Goal: Check status: Check status

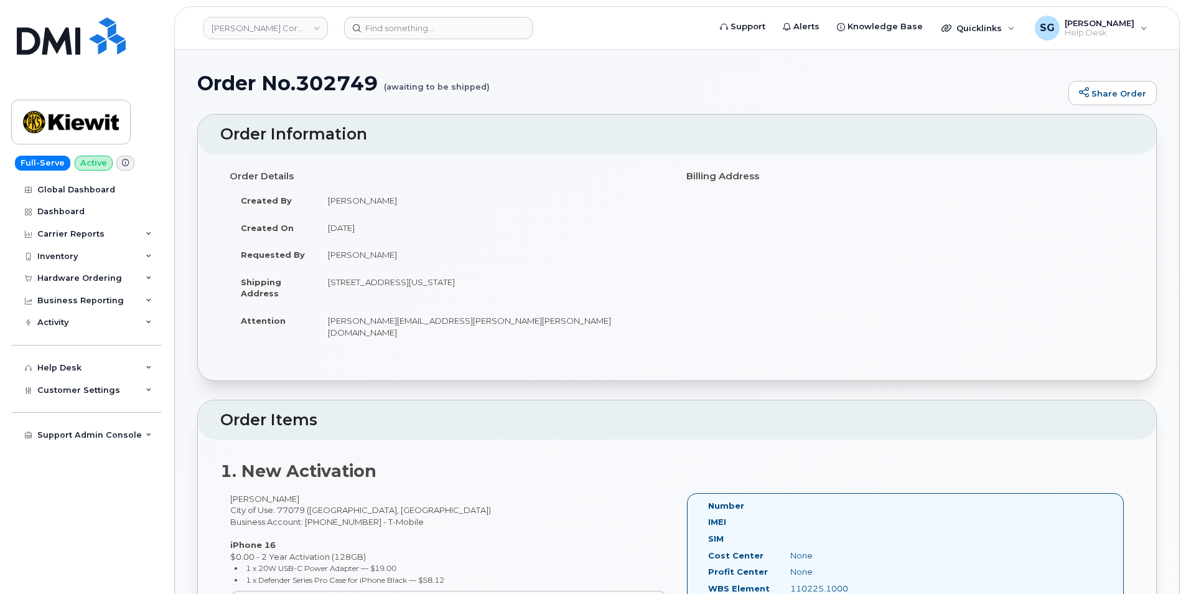
scroll to position [311, 0]
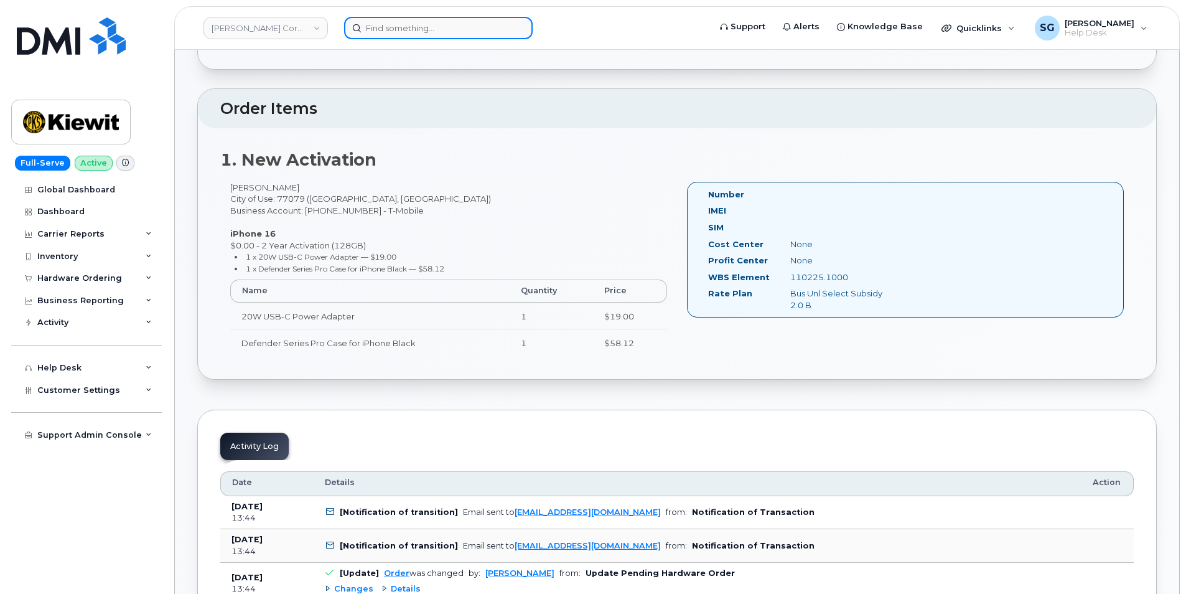
click at [469, 29] on input at bounding box center [438, 28] width 189 height 22
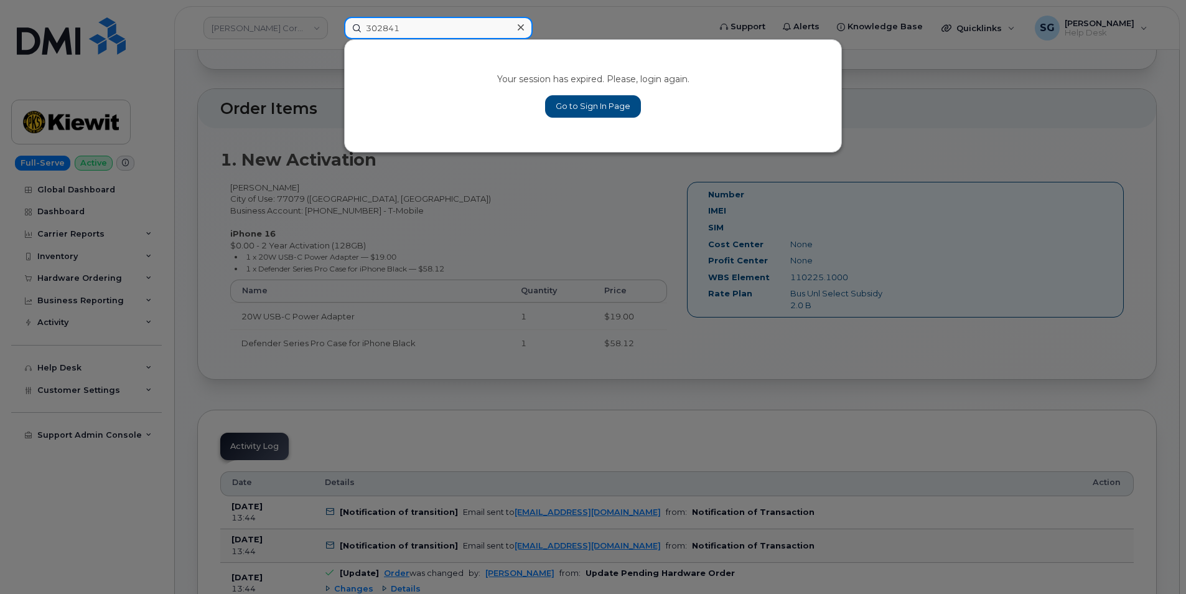
type input "302841"
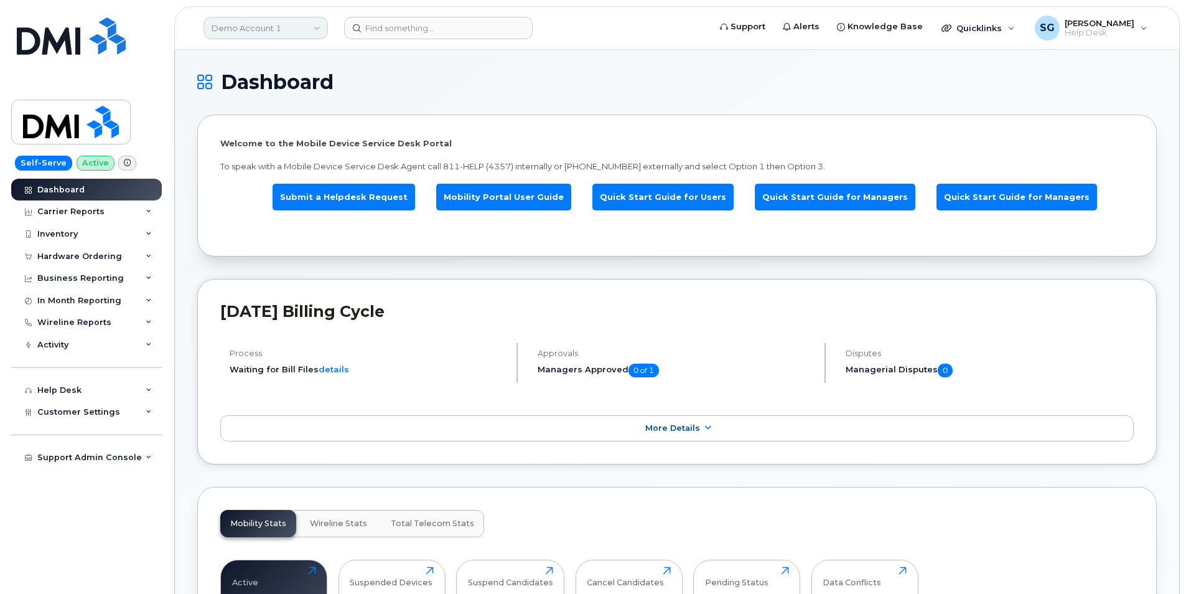
click at [248, 27] on link "Demo Account 1" at bounding box center [266, 28] width 124 height 22
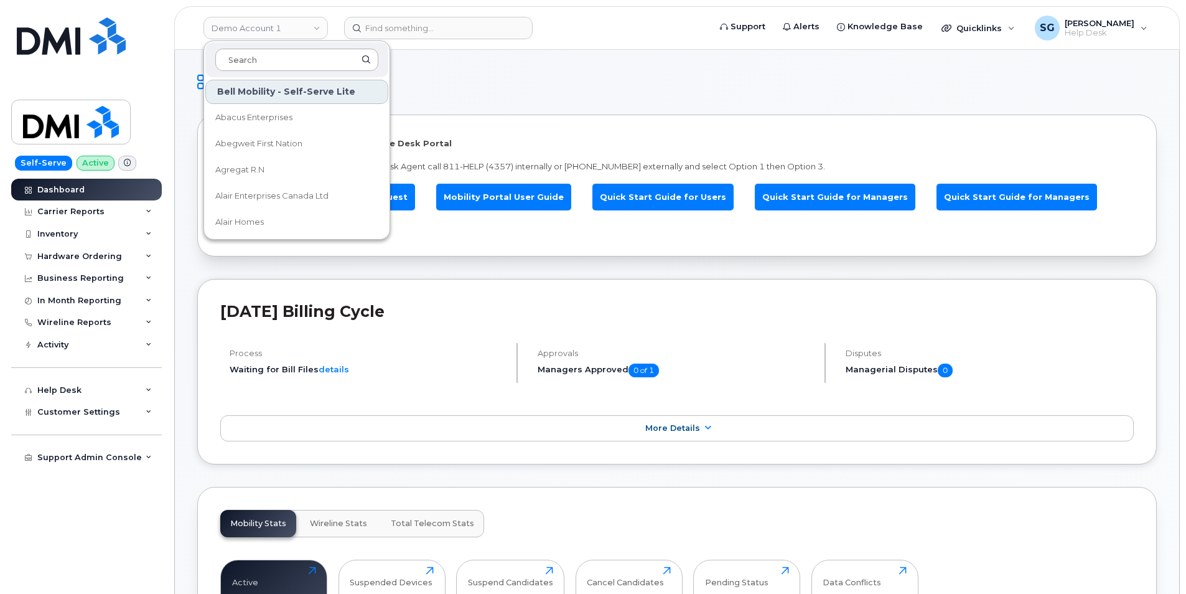
click at [256, 60] on input at bounding box center [296, 60] width 163 height 22
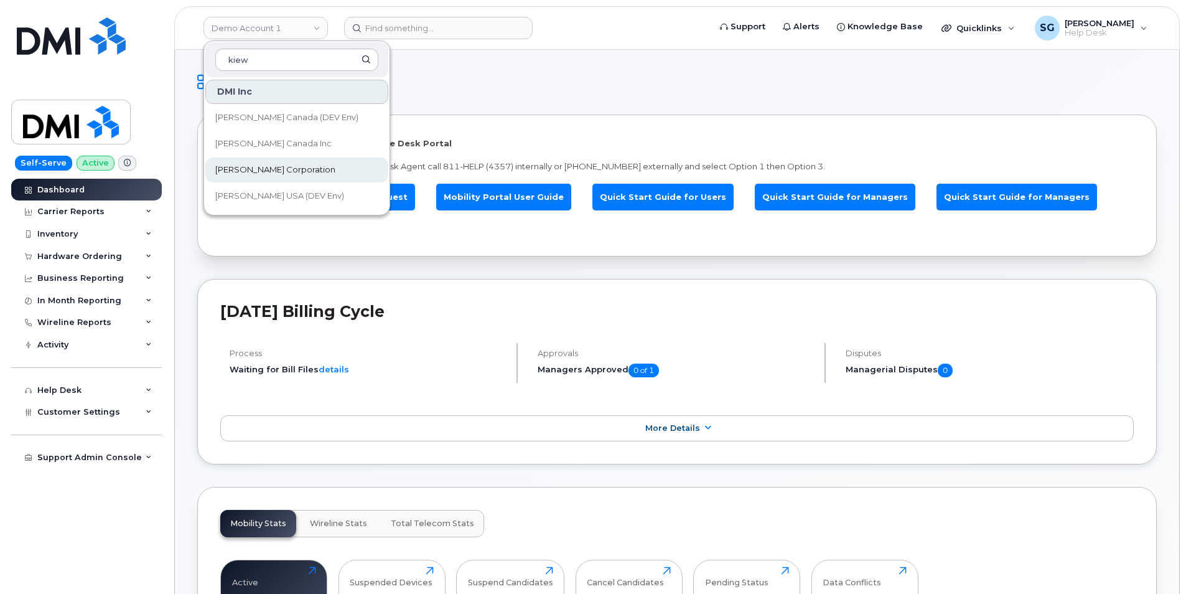
type input "kiew"
click at [258, 165] on span "[PERSON_NAME] Corporation" at bounding box center [275, 170] width 120 height 12
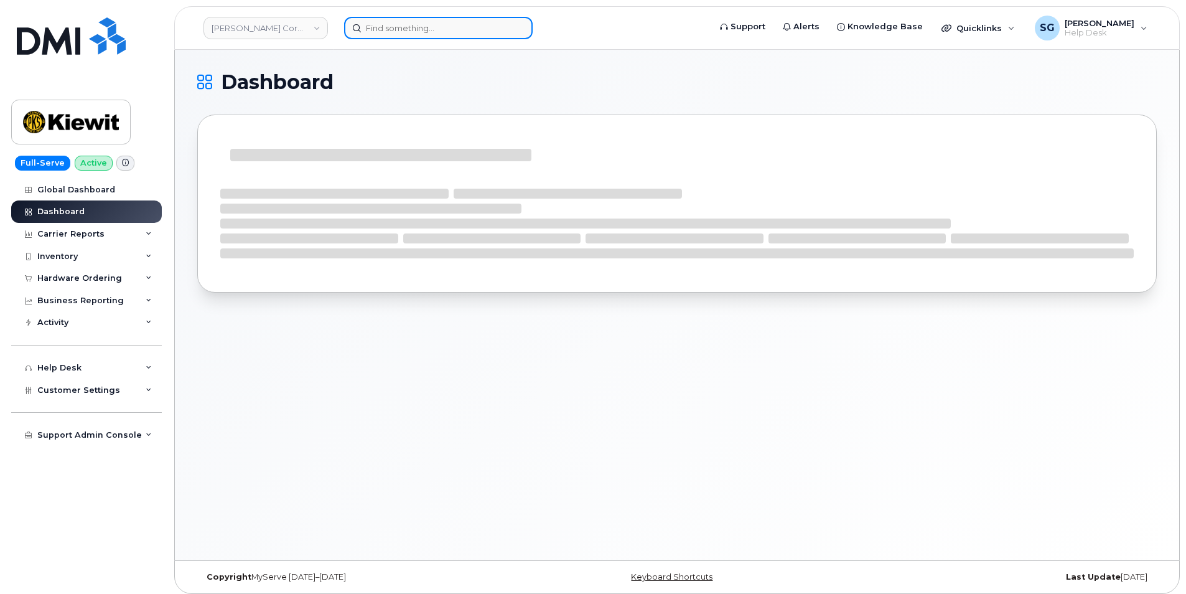
click at [456, 30] on input at bounding box center [438, 28] width 189 height 22
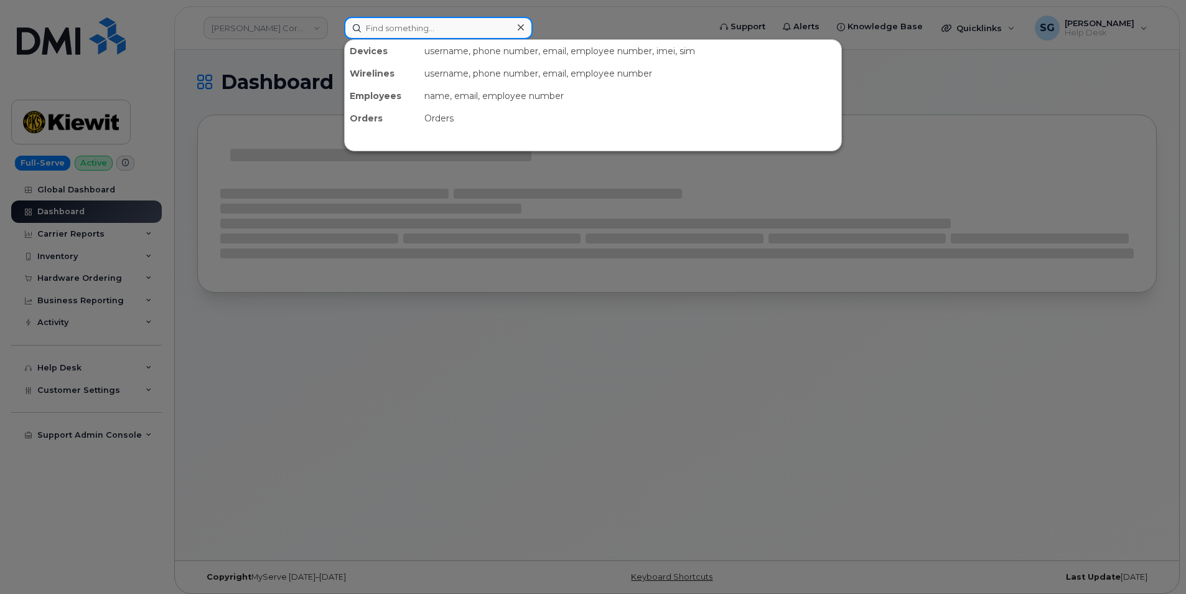
click at [423, 22] on input at bounding box center [438, 28] width 189 height 22
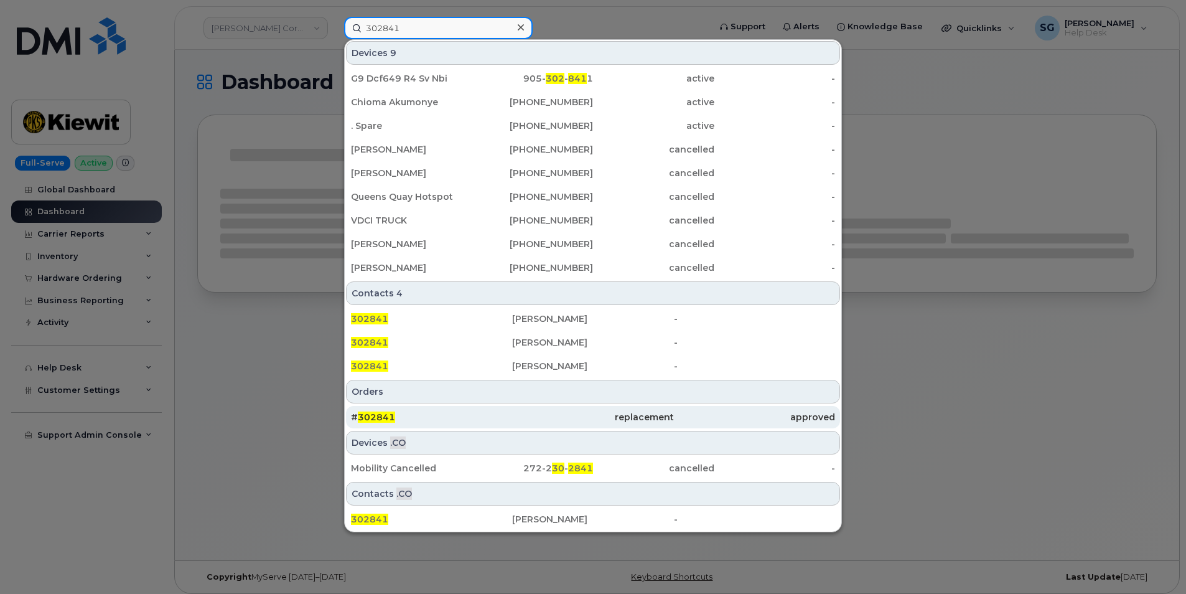
type input "302841"
click at [393, 416] on span "302841" at bounding box center [376, 416] width 37 height 11
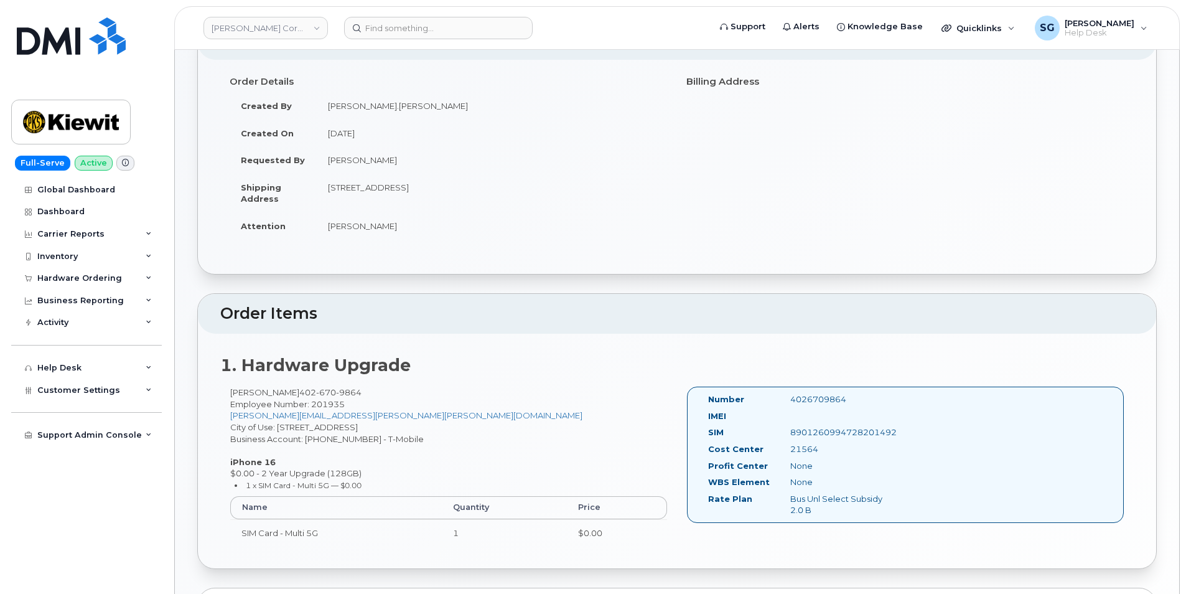
scroll to position [187, 0]
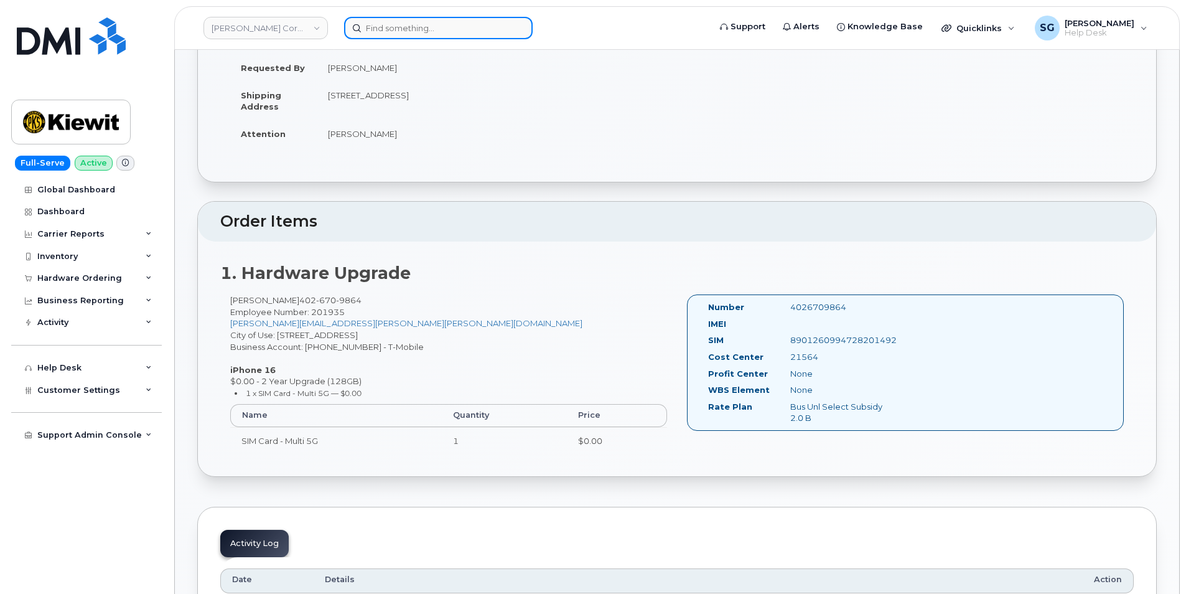
click at [419, 34] on input at bounding box center [438, 28] width 189 height 22
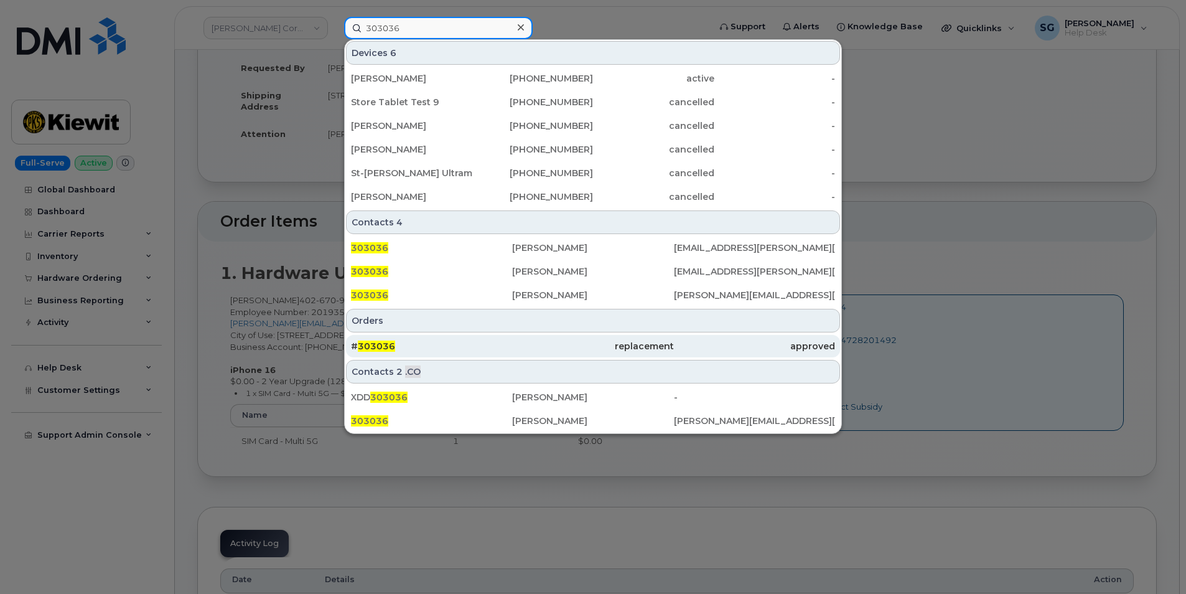
type input "303036"
click at [421, 347] on div "# 303036" at bounding box center [431, 346] width 161 height 12
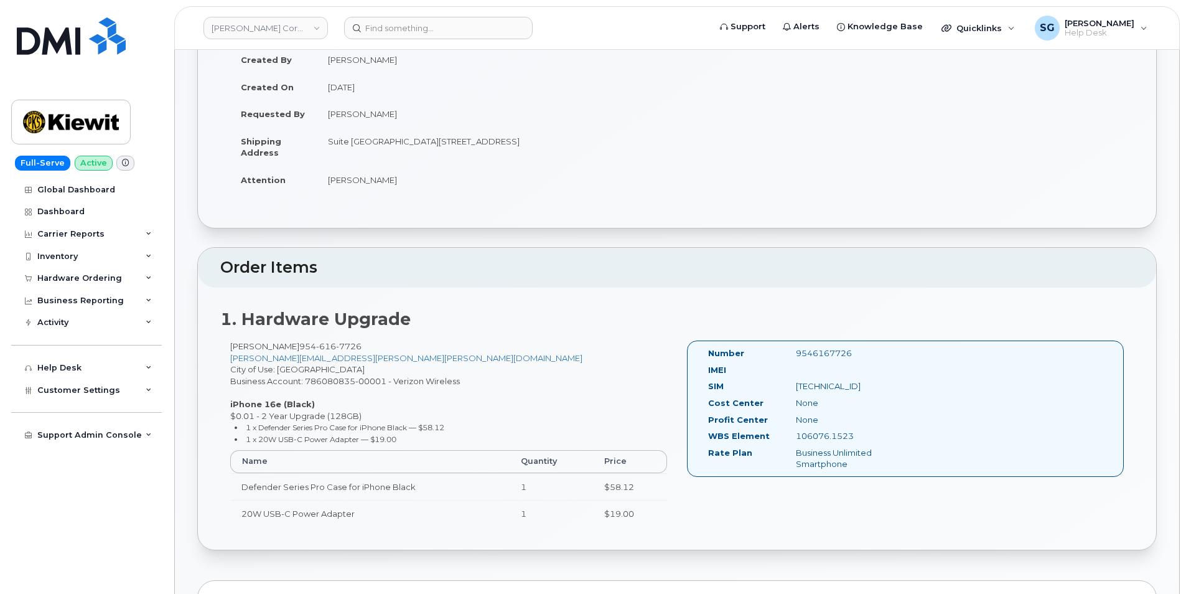
scroll to position [249, 0]
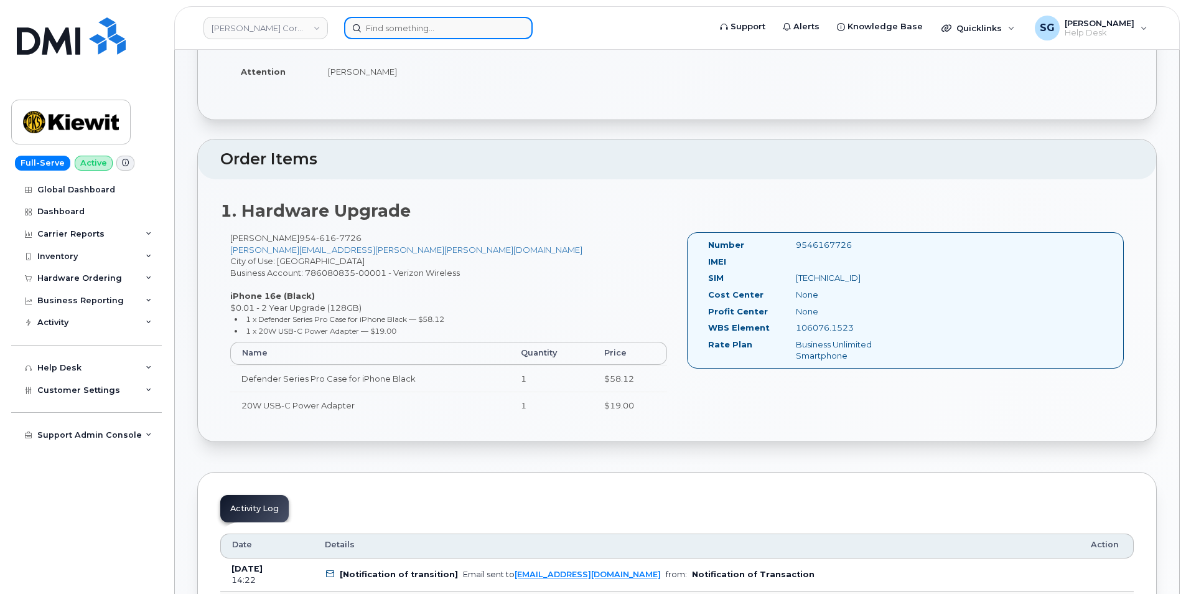
click at [386, 24] on input at bounding box center [438, 28] width 189 height 22
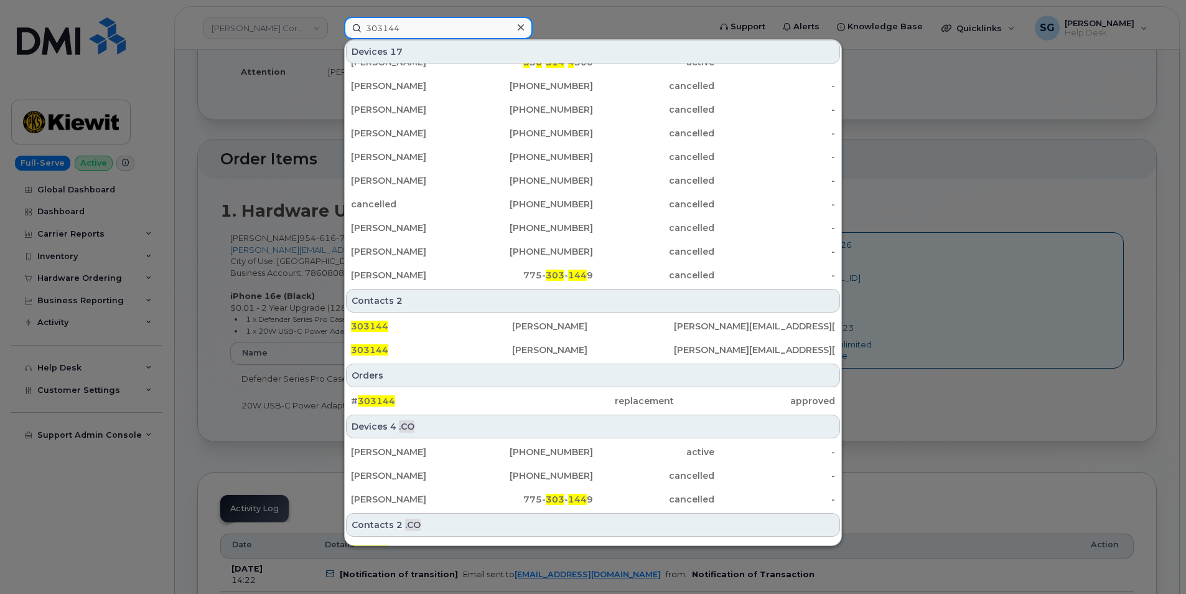
scroll to position [187, 0]
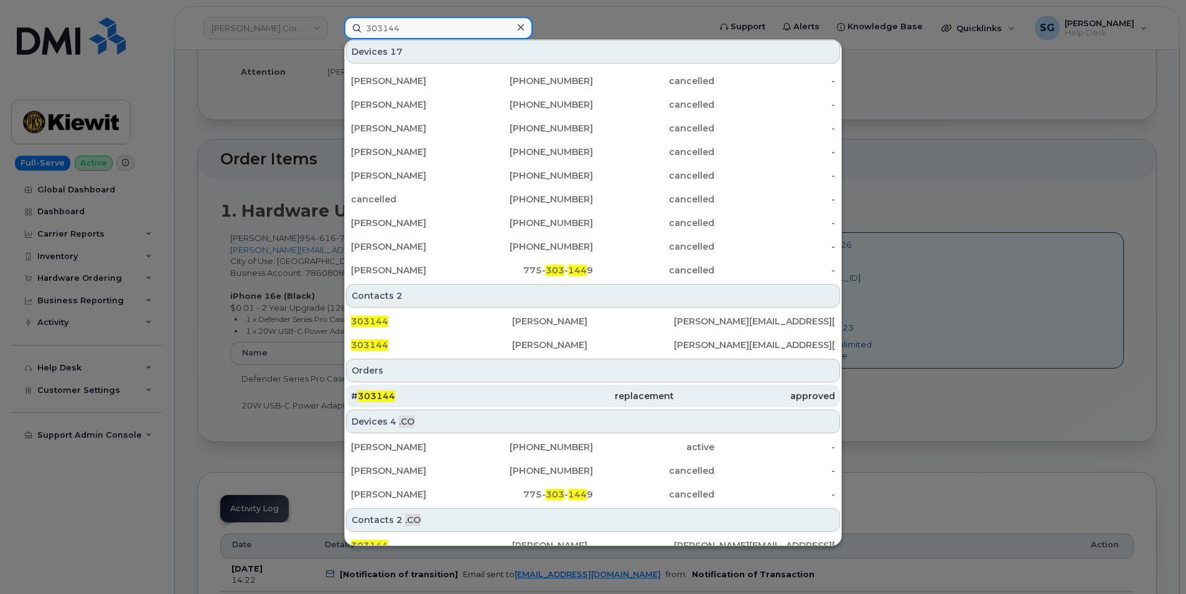
type input "303144"
click at [532, 395] on div "replacement" at bounding box center [592, 396] width 161 height 12
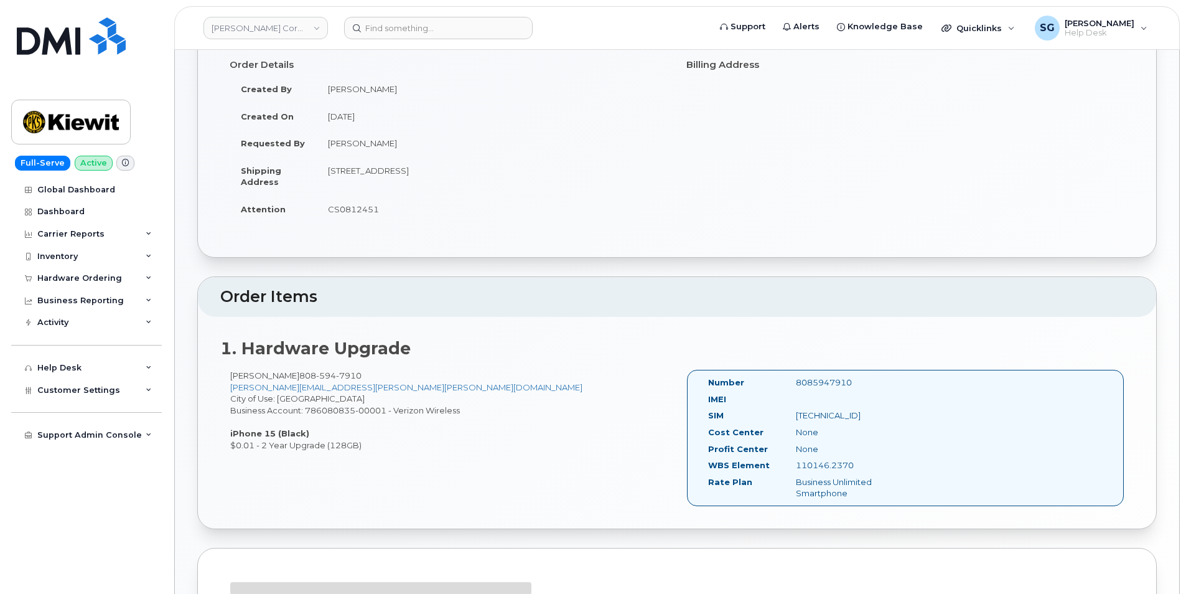
scroll to position [187, 0]
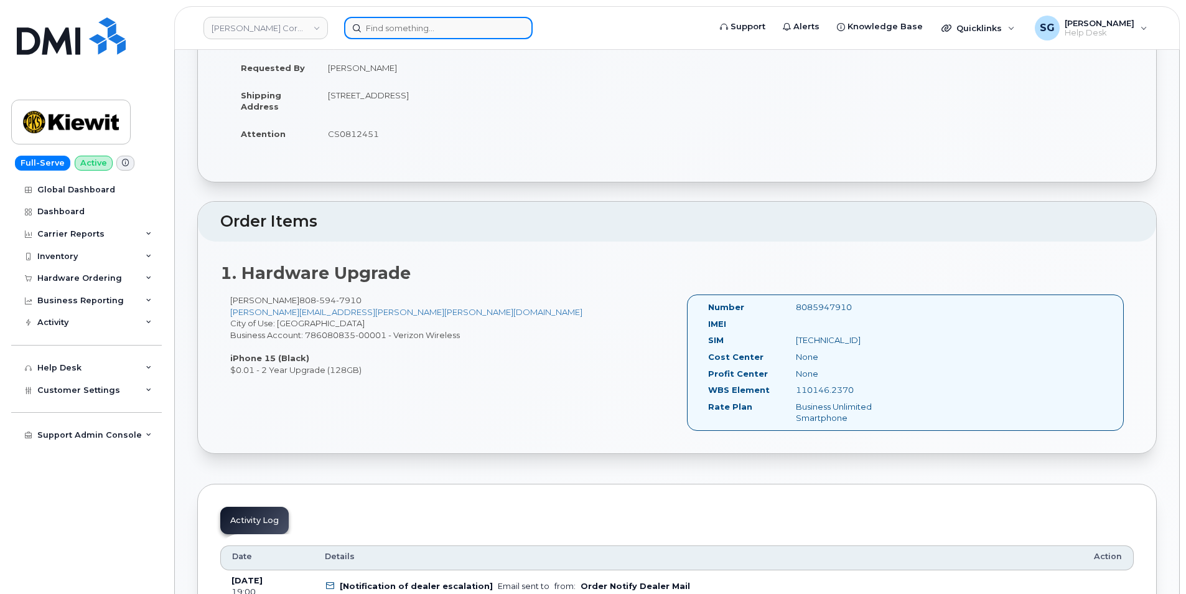
click at [455, 31] on input at bounding box center [438, 28] width 189 height 22
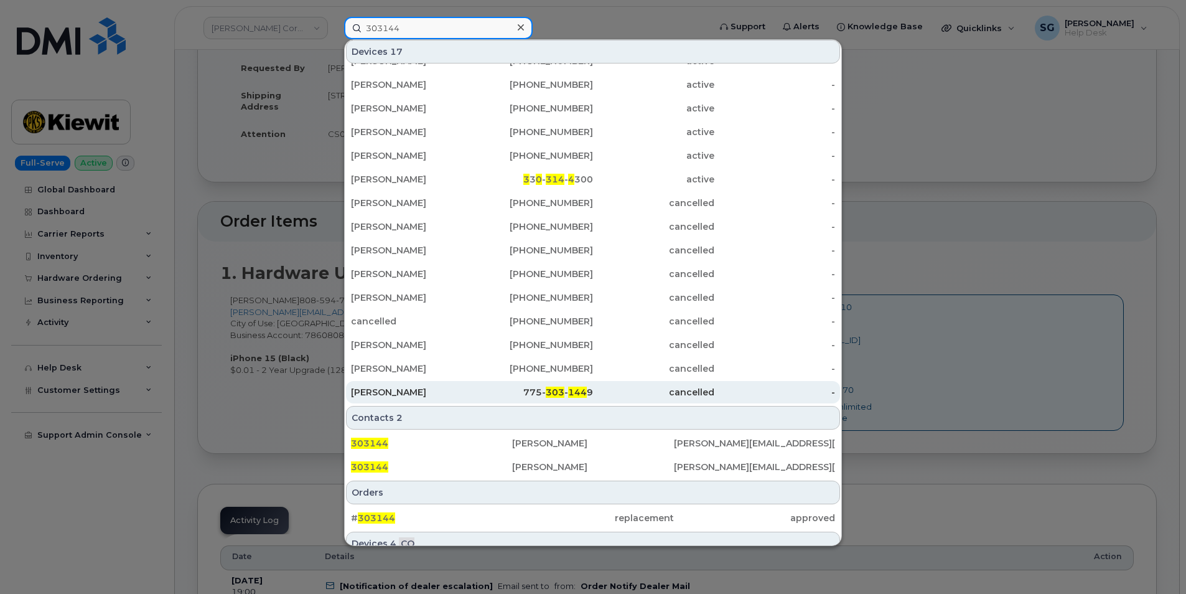
scroll to position [124, 0]
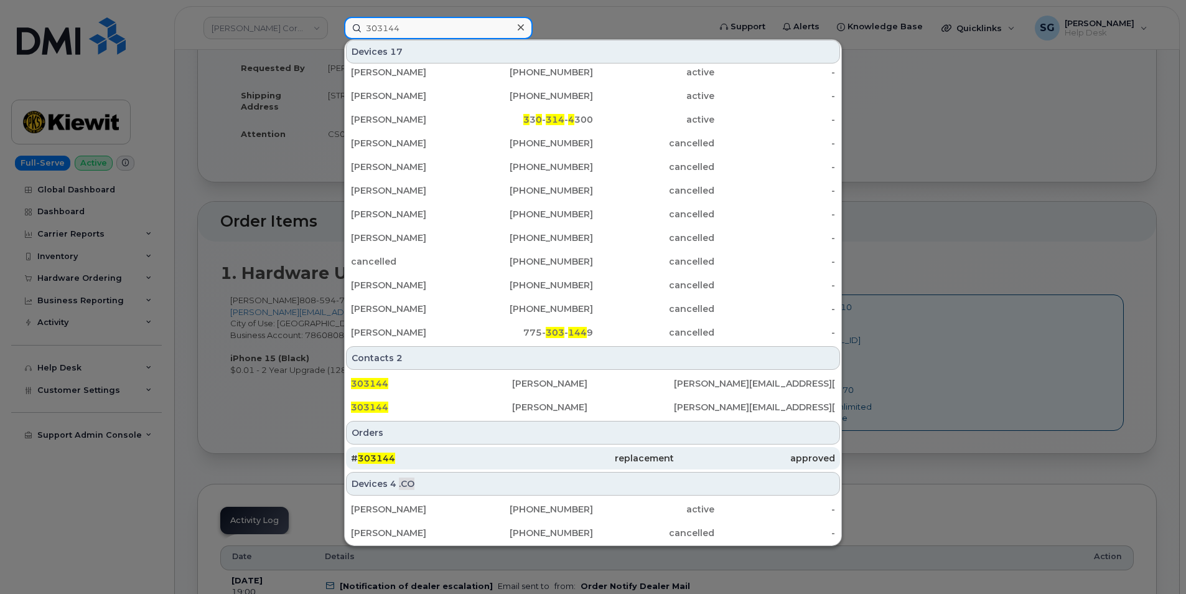
type input "303144"
click at [434, 462] on div "# 303144" at bounding box center [431, 458] width 161 height 12
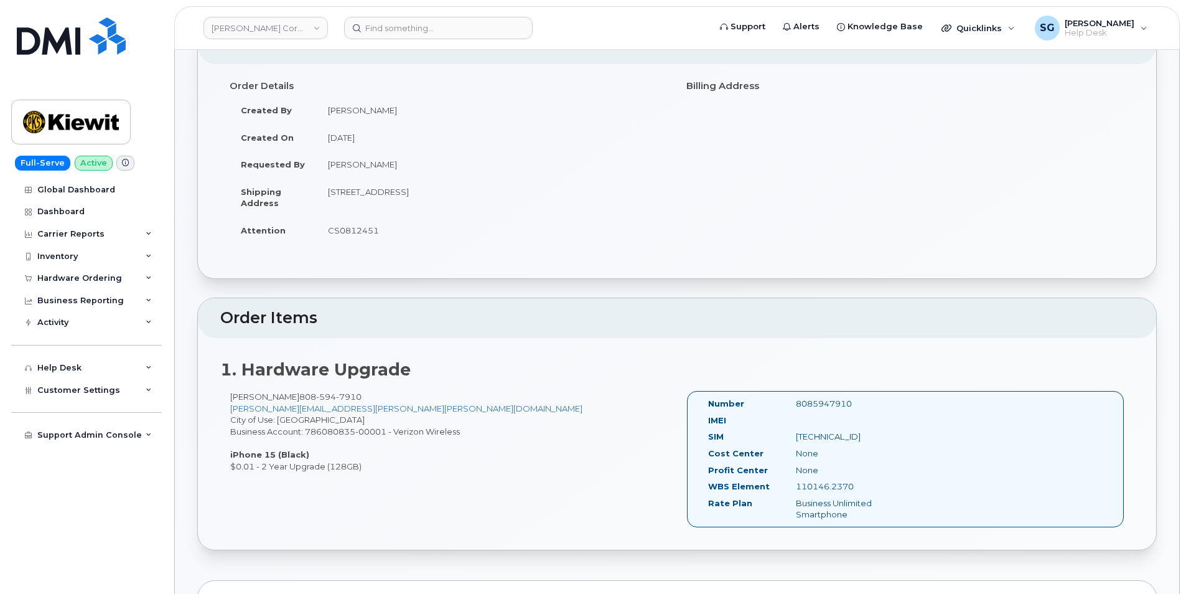
scroll to position [187, 0]
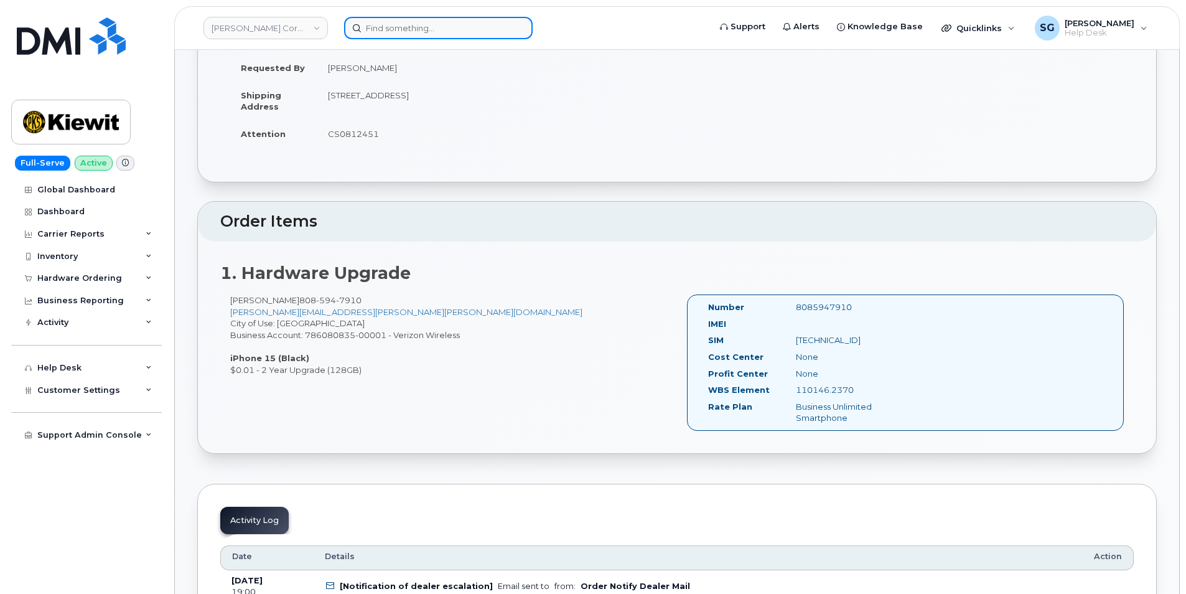
click at [416, 23] on input at bounding box center [438, 28] width 189 height 22
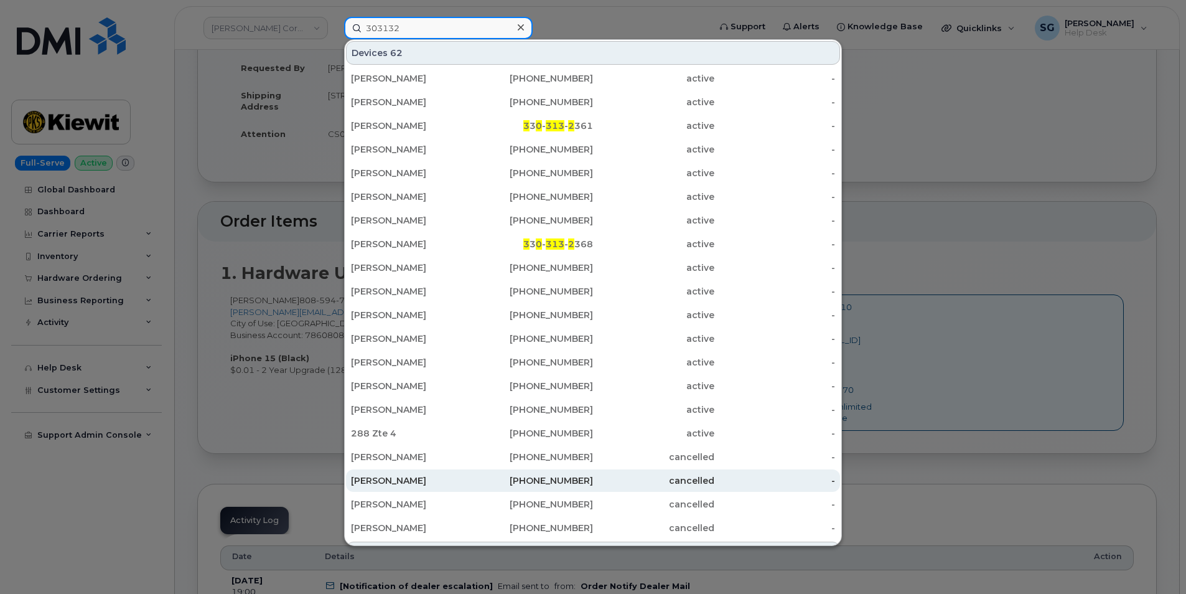
scroll to position [249, 0]
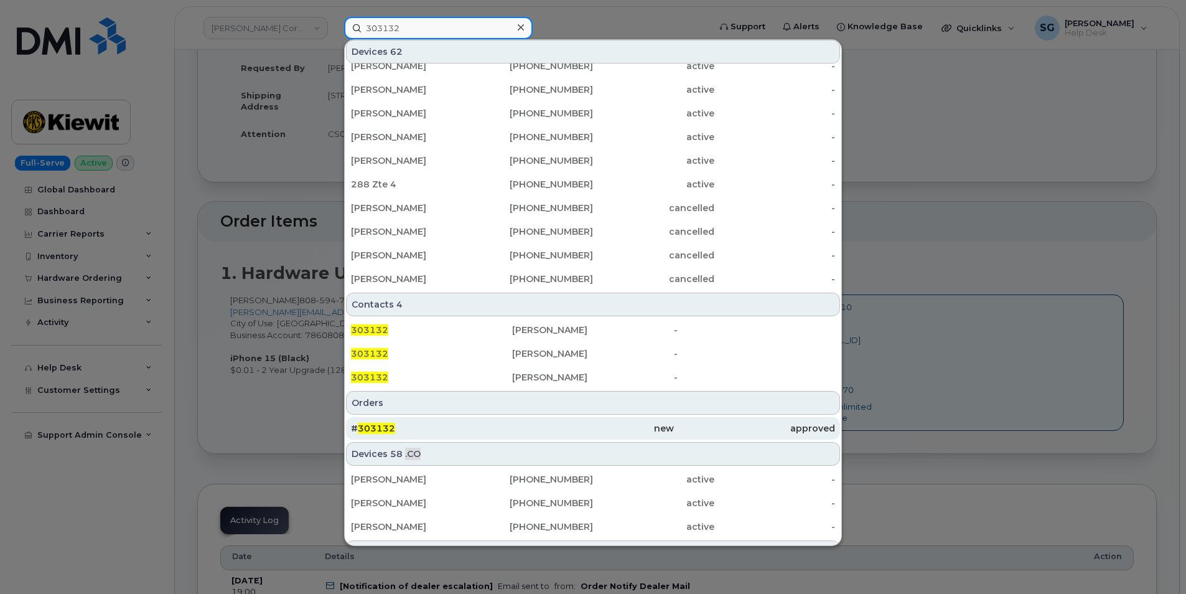
type input "303132"
click at [475, 422] on div "# 303132" at bounding box center [431, 428] width 161 height 22
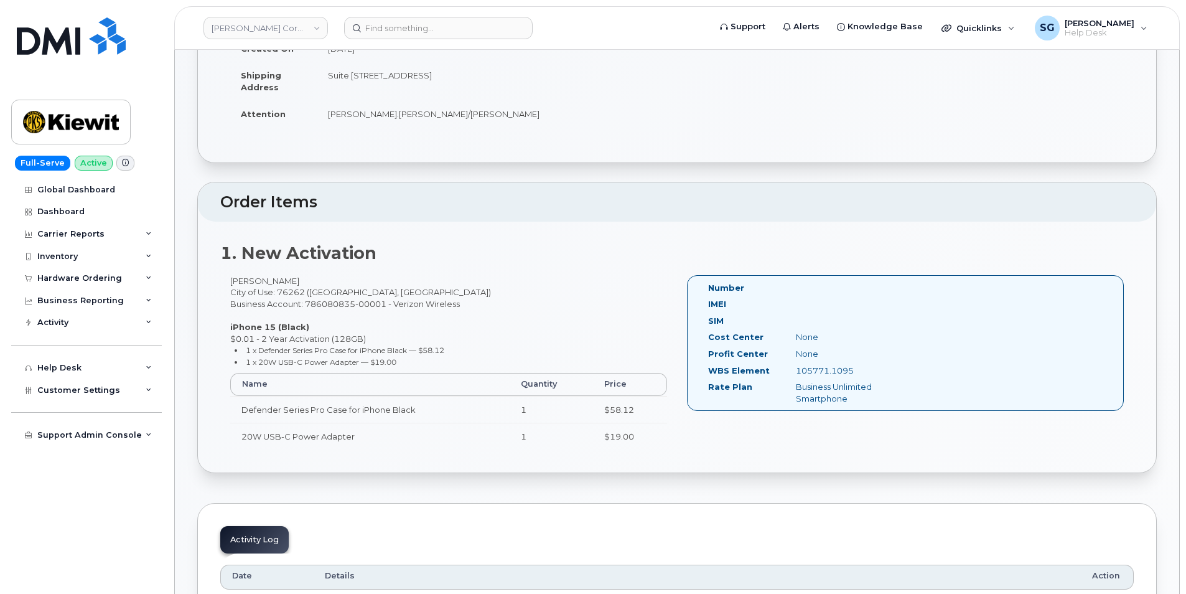
scroll to position [187, 0]
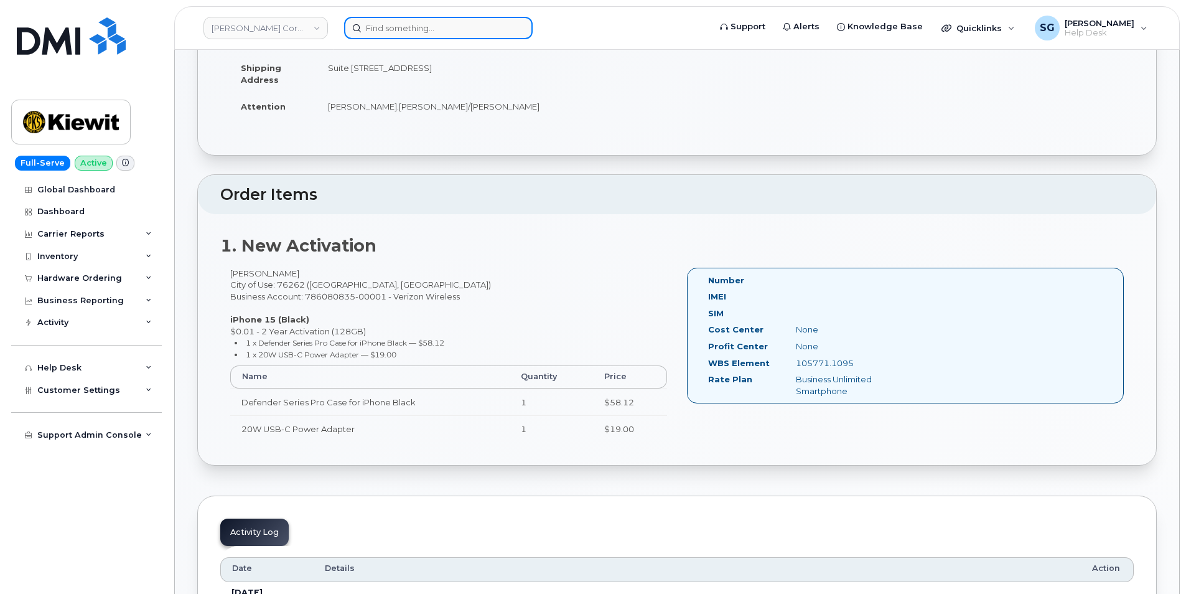
click at [401, 32] on input at bounding box center [438, 28] width 189 height 22
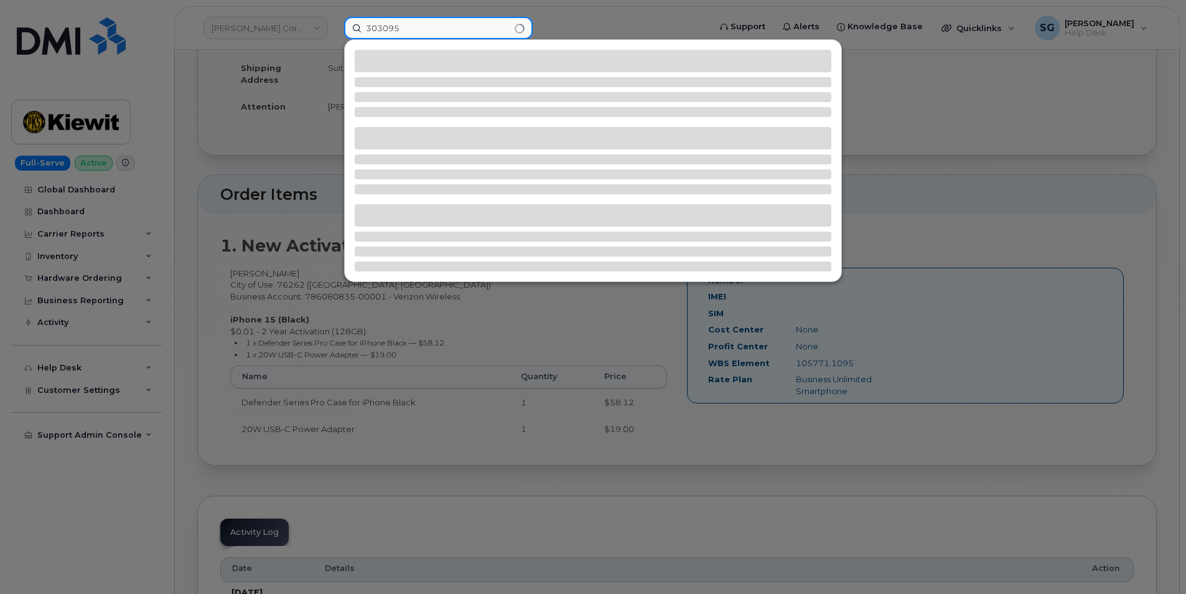
type input "303095"
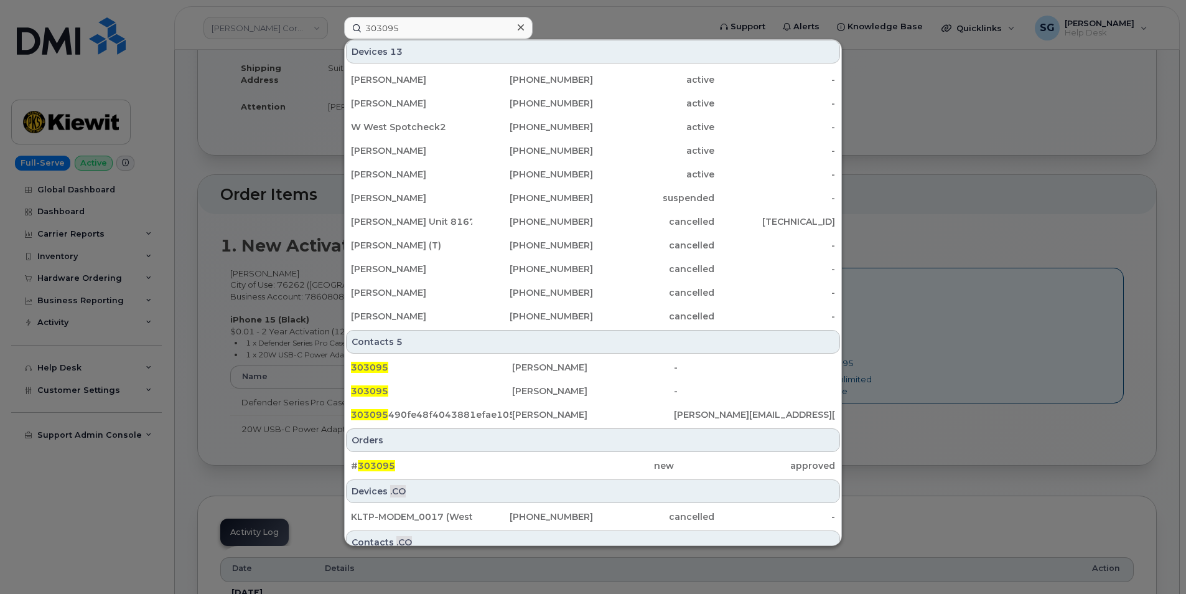
scroll to position [81, 0]
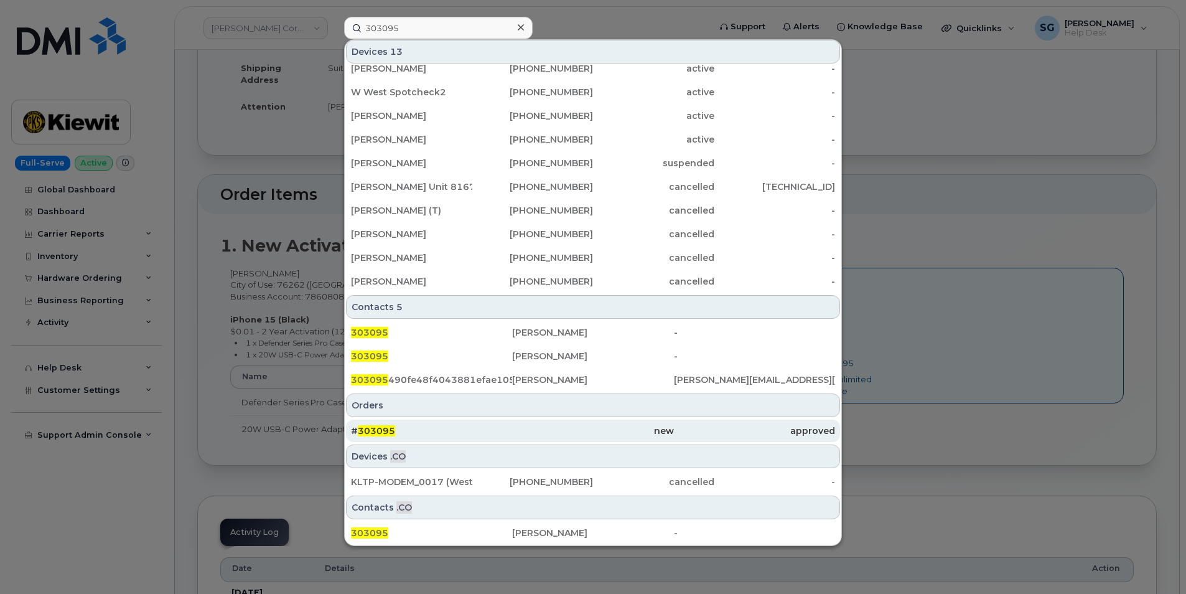
drag, startPoint x: 491, startPoint y: 424, endPoint x: 742, endPoint y: 440, distance: 251.3
click at [491, 424] on div "# 303095" at bounding box center [431, 430] width 161 height 22
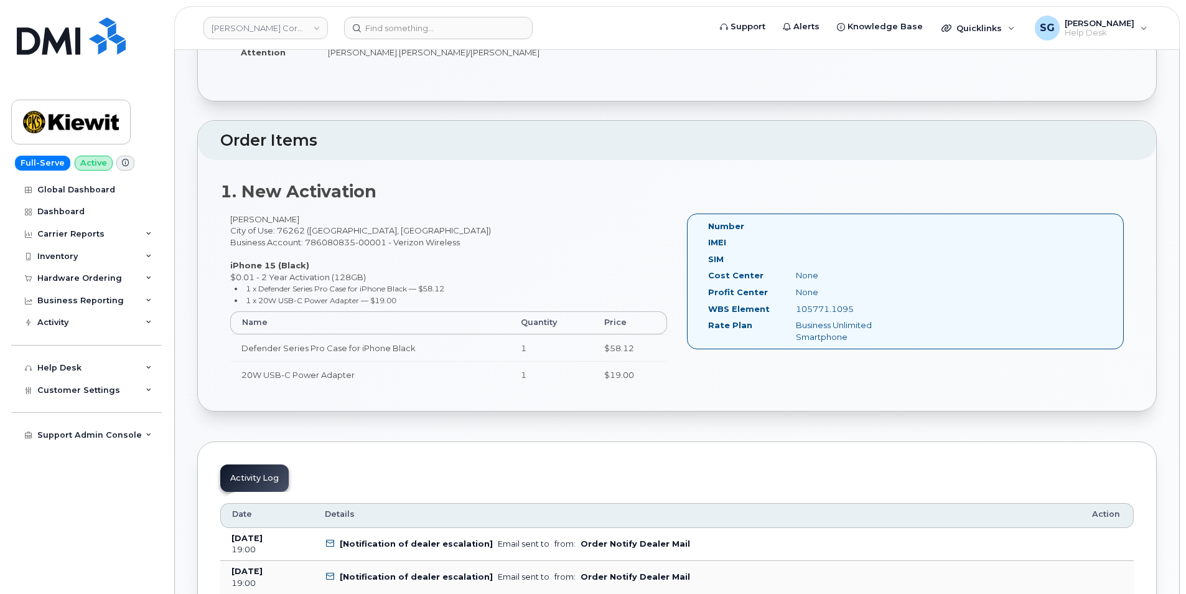
scroll to position [249, 0]
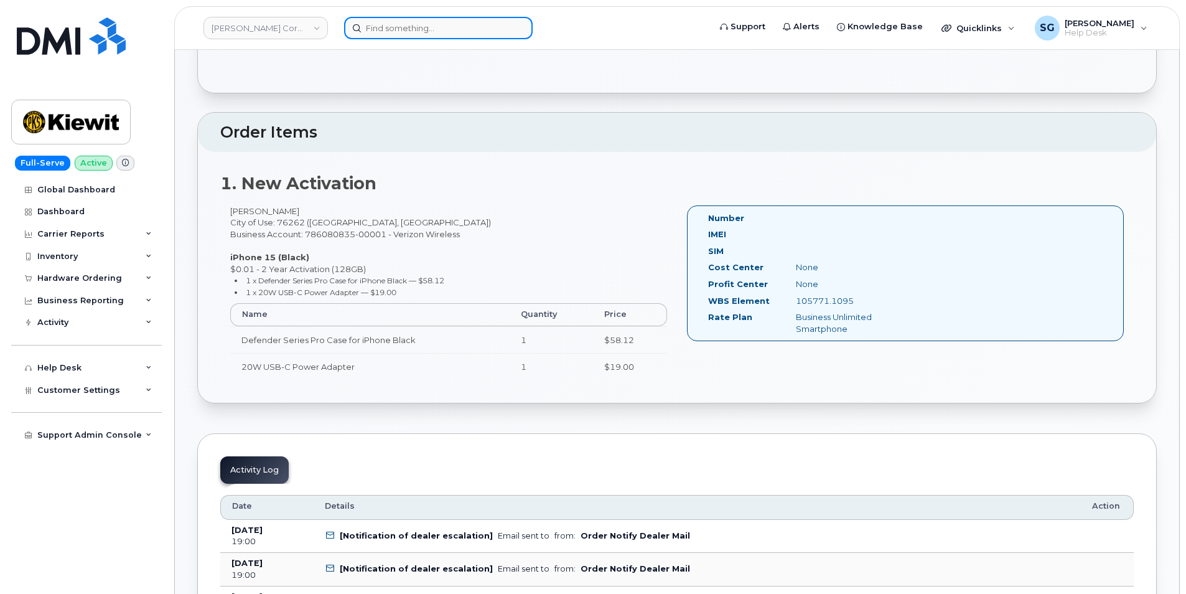
click at [379, 24] on input at bounding box center [438, 28] width 189 height 22
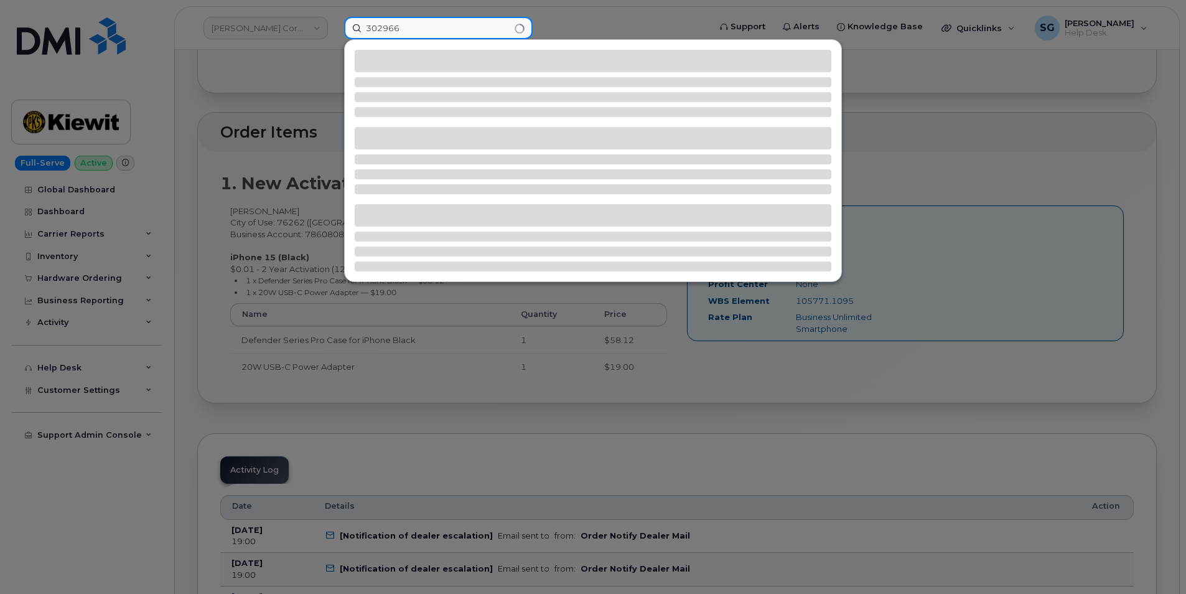
type input "302966"
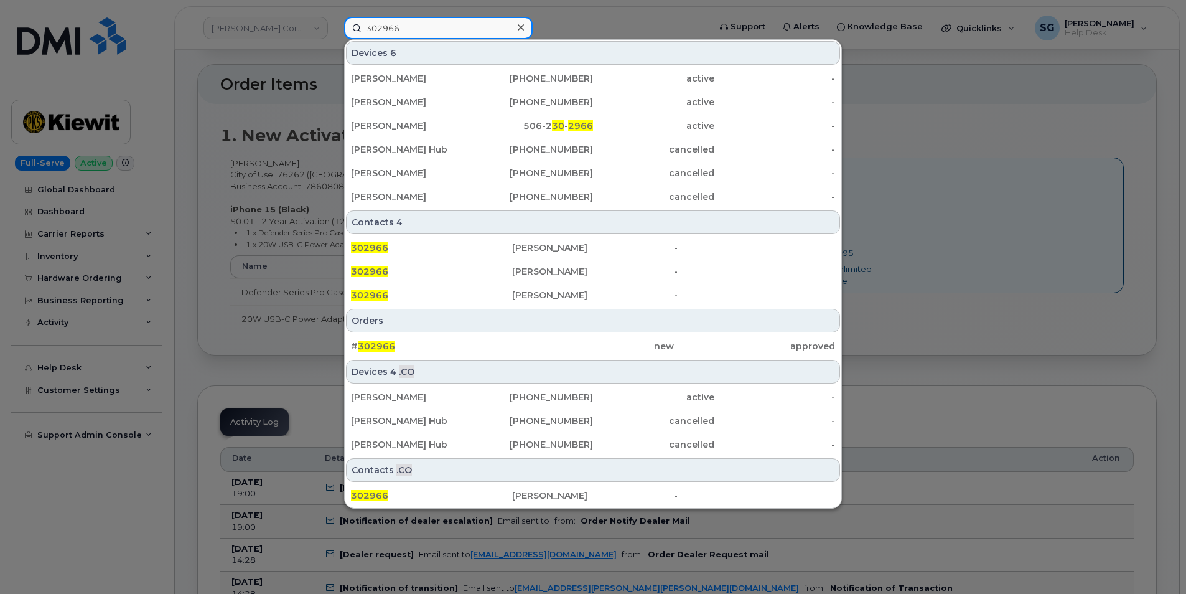
scroll to position [311, 0]
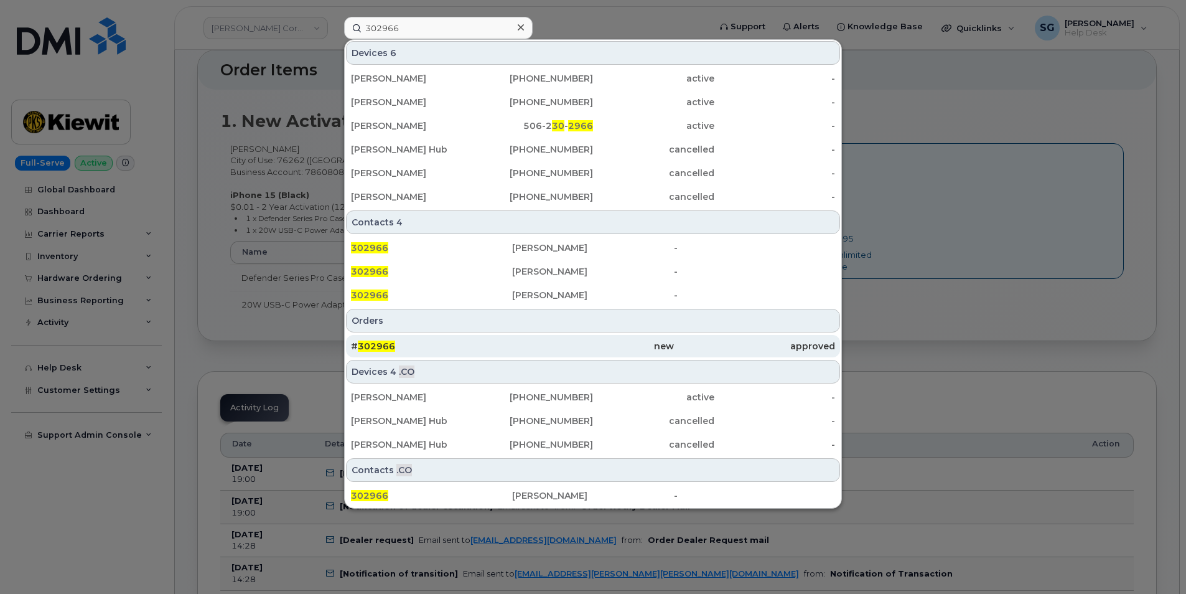
click at [522, 338] on div "new" at bounding box center [592, 346] width 161 height 22
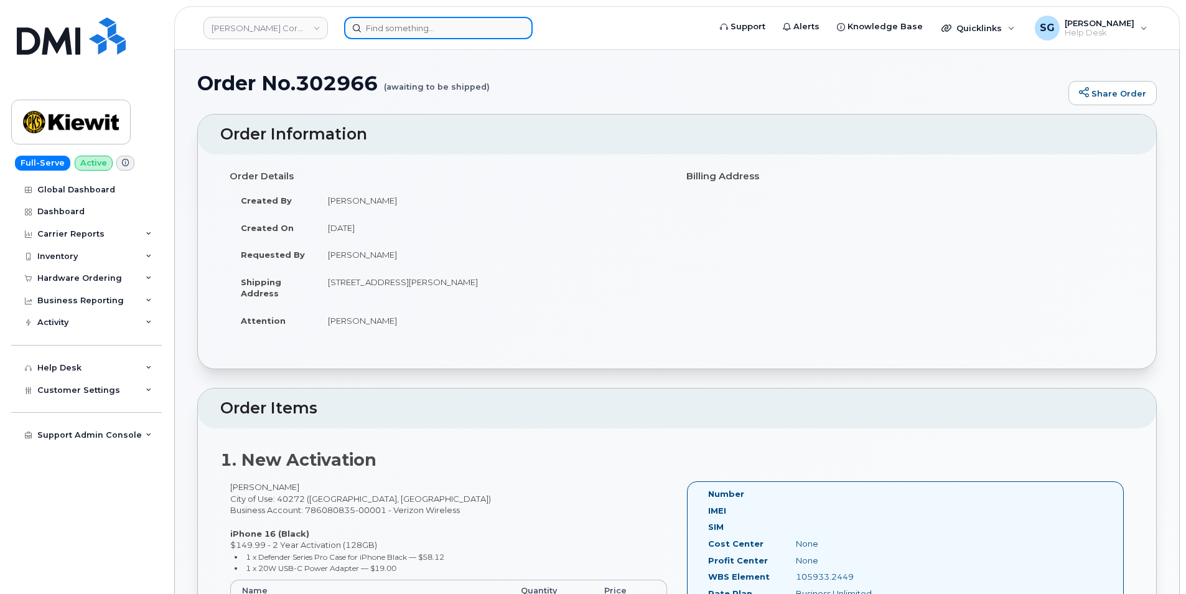
click at [392, 30] on input at bounding box center [438, 28] width 189 height 22
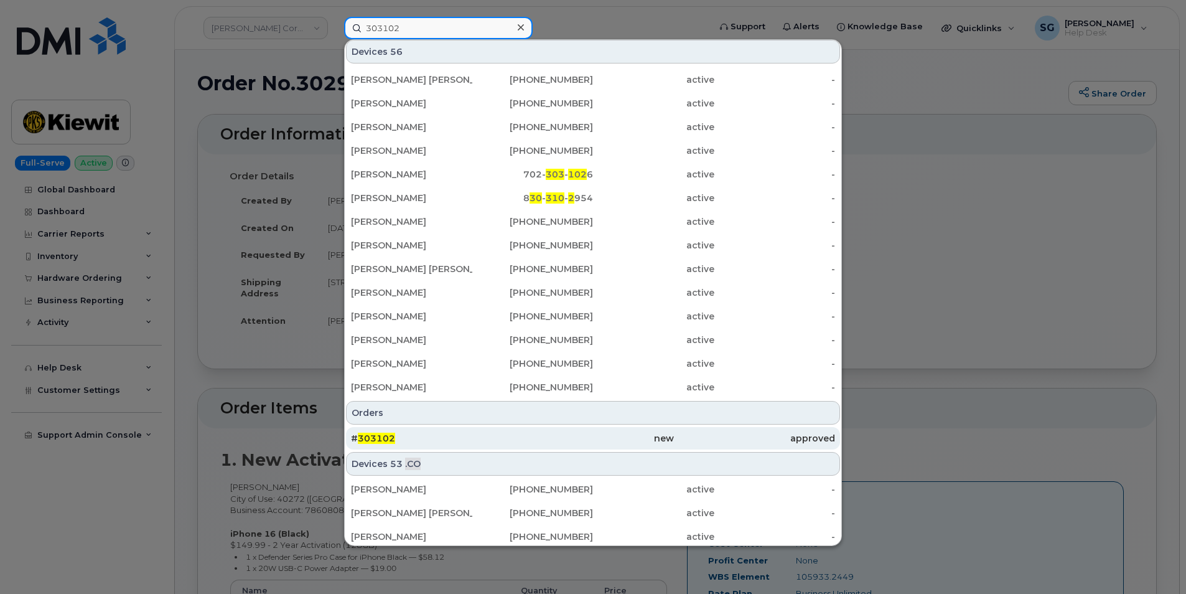
scroll to position [144, 0]
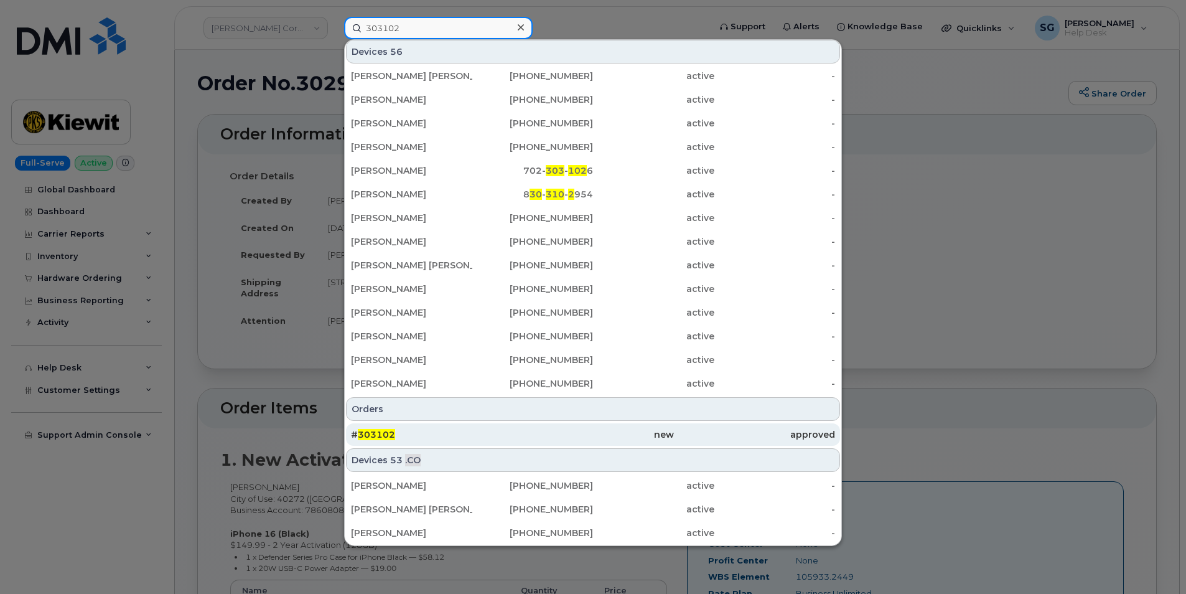
type input "303102"
click at [483, 428] on div "# 303102" at bounding box center [431, 434] width 161 height 22
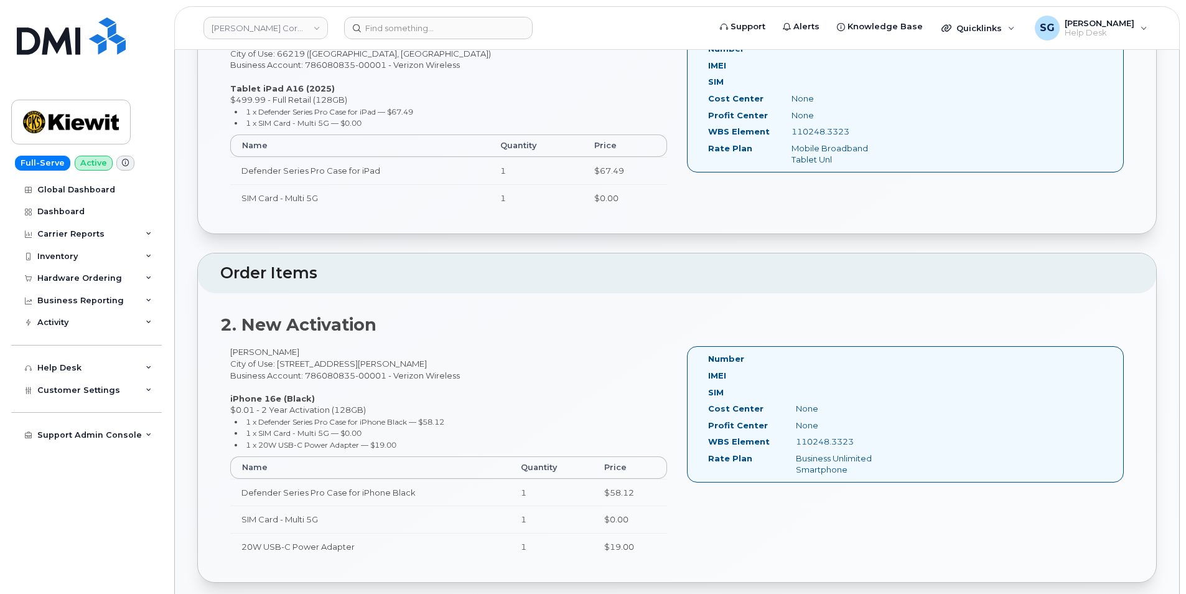
scroll to position [311, 0]
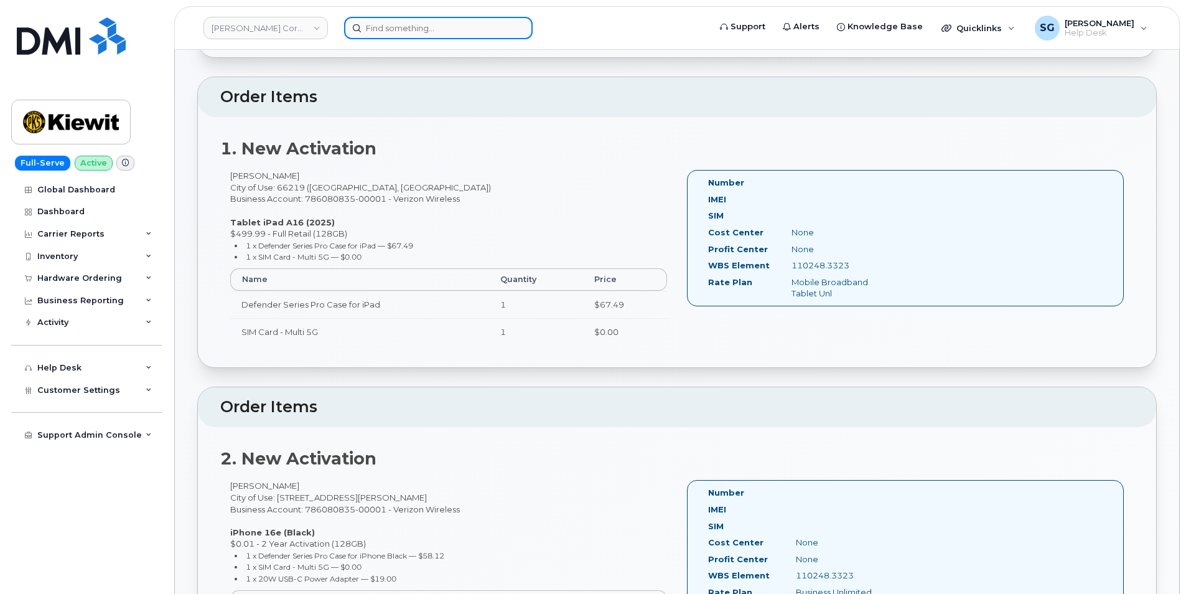
click at [377, 27] on input at bounding box center [438, 28] width 189 height 22
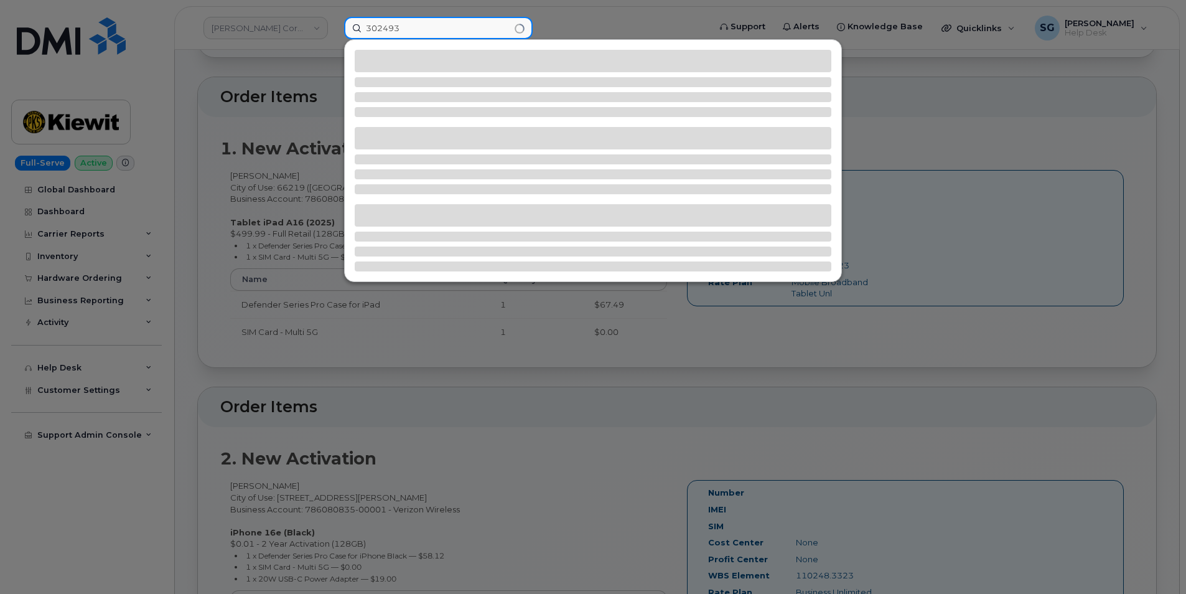
type input "302493"
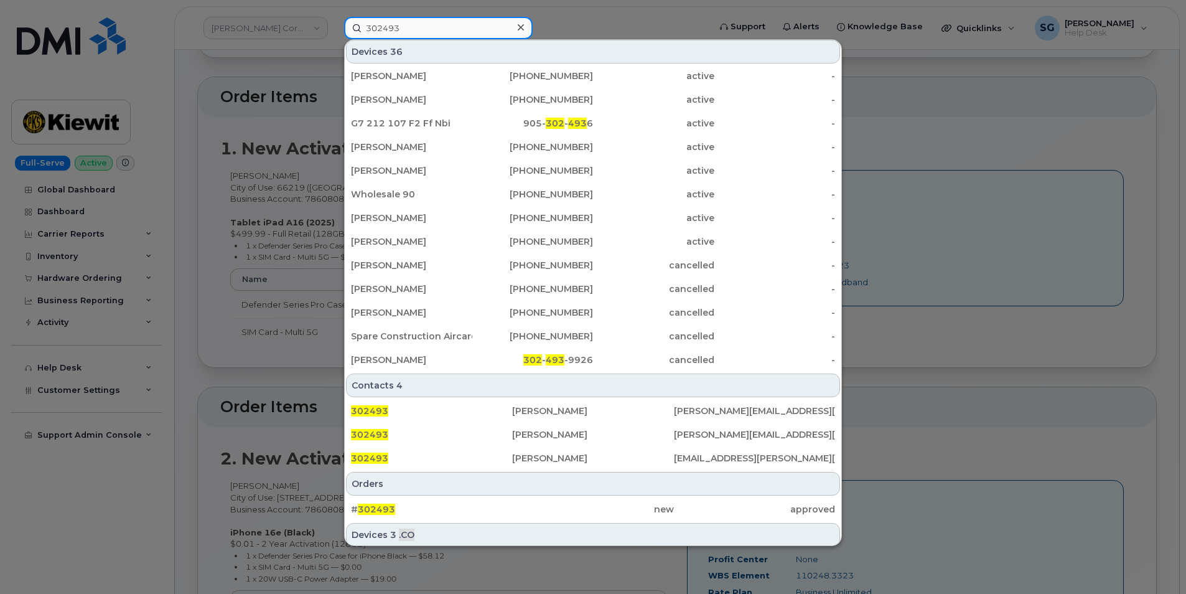
scroll to position [294, 0]
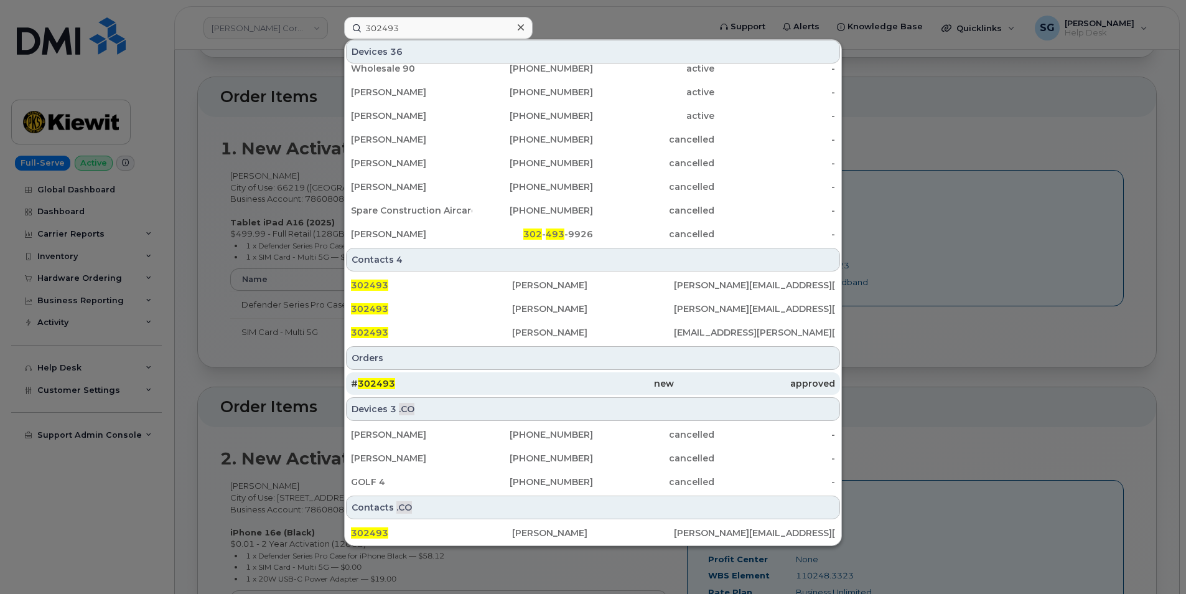
click at [422, 377] on div "# 302493" at bounding box center [431, 383] width 161 height 22
click at [499, 389] on div "# 302493" at bounding box center [431, 383] width 161 height 12
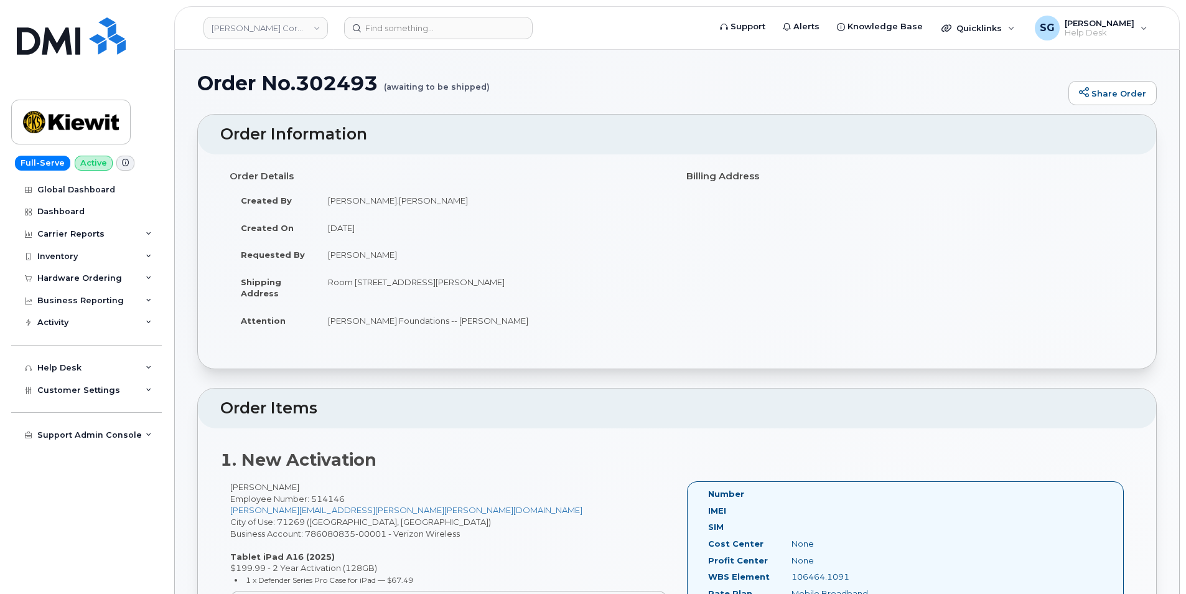
click at [464, 16] on header "[PERSON_NAME] Corporation Support Alerts Knowledge Base Quicklinks Suspend / Ca…" at bounding box center [677, 28] width 1006 height 44
click at [473, 27] on input at bounding box center [438, 28] width 189 height 22
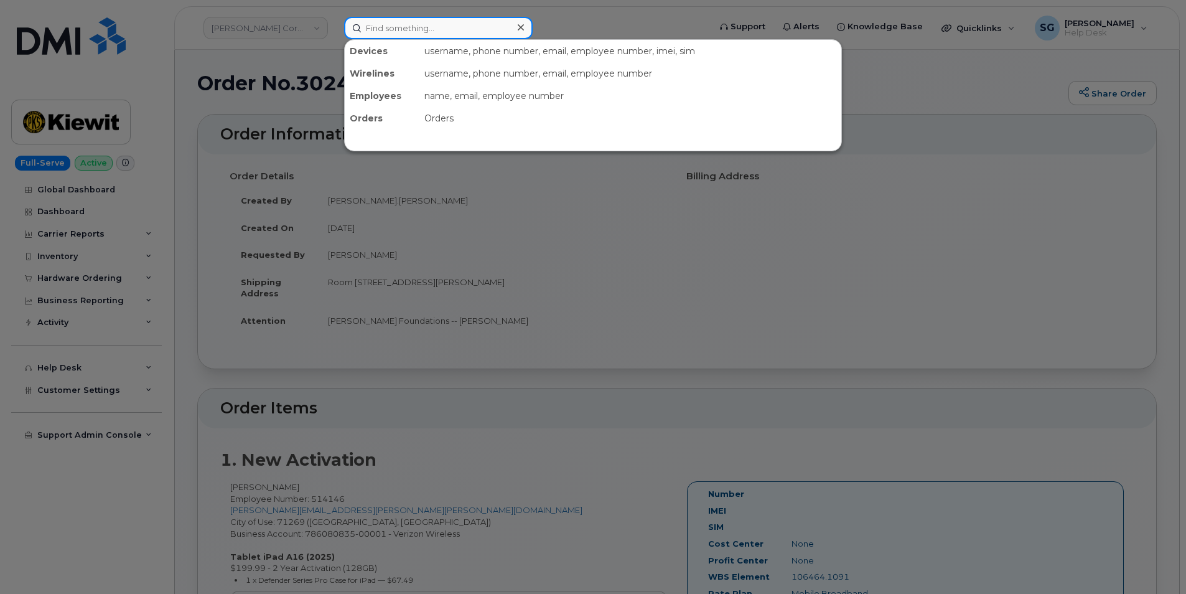
click at [385, 28] on input at bounding box center [438, 28] width 189 height 22
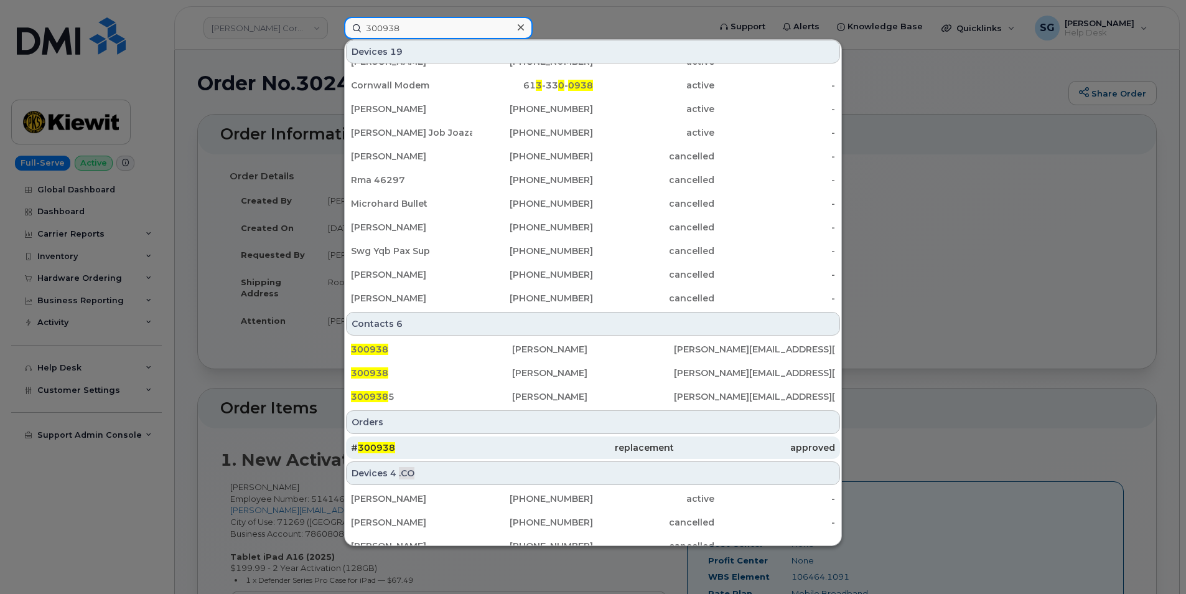
scroll to position [270, 0]
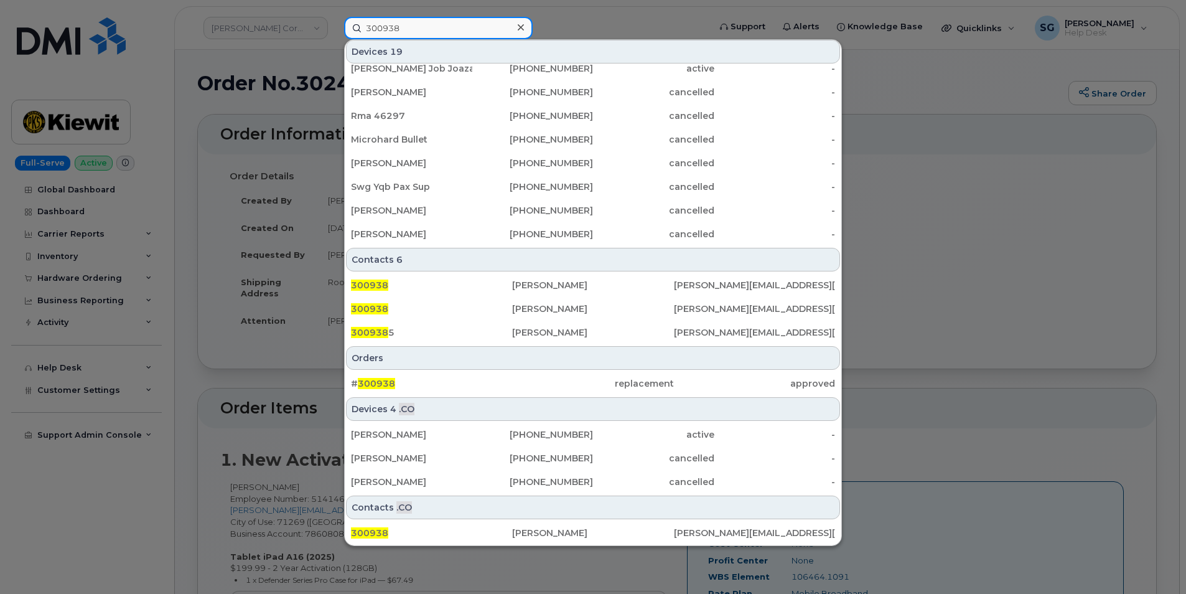
type input "300938"
click at [456, 370] on div "Orders # 300938 replacement approved" at bounding box center [593, 370] width 497 height 51
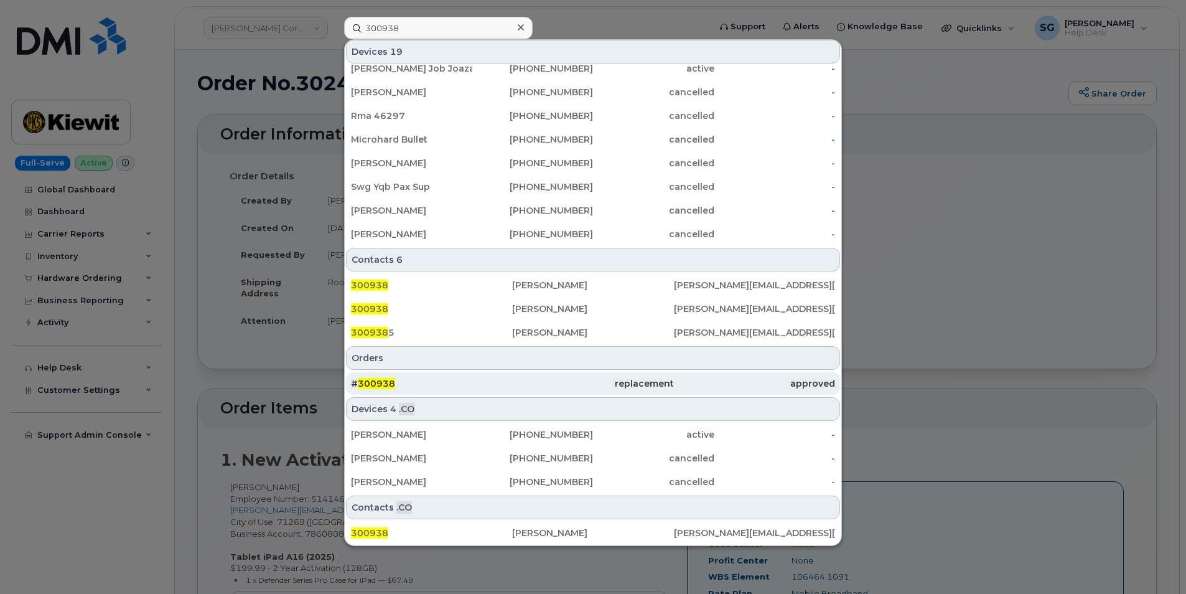
click at [462, 383] on div "# 300938" at bounding box center [431, 383] width 161 height 12
click at [423, 382] on div "# 300938" at bounding box center [431, 383] width 161 height 12
click at [434, 380] on div "# 300938" at bounding box center [431, 383] width 161 height 12
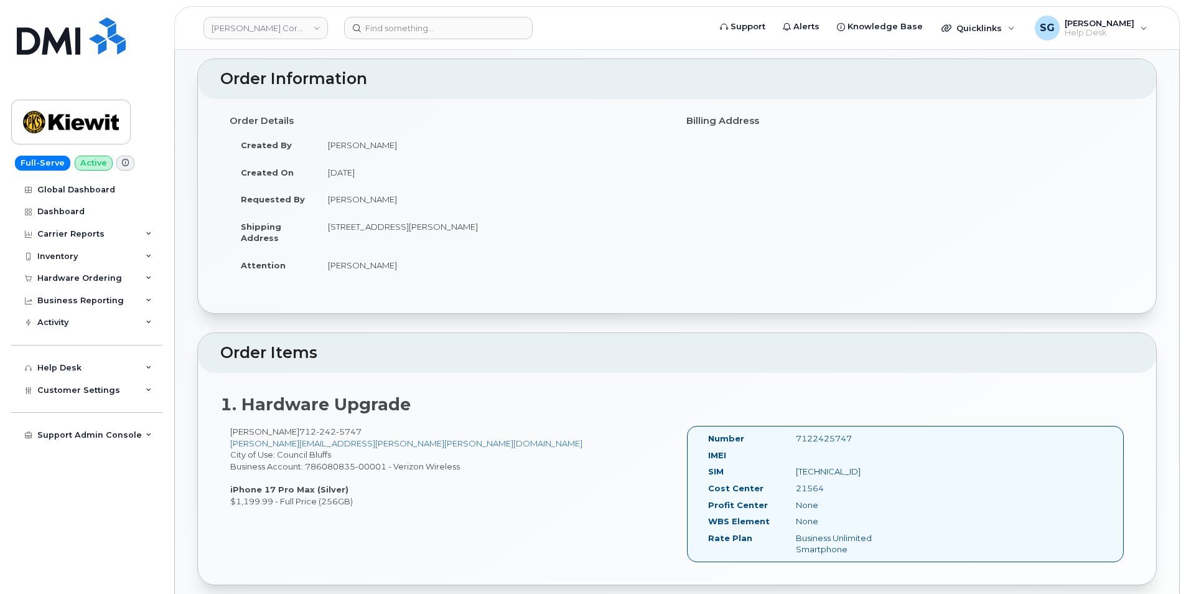
scroll to position [124, 0]
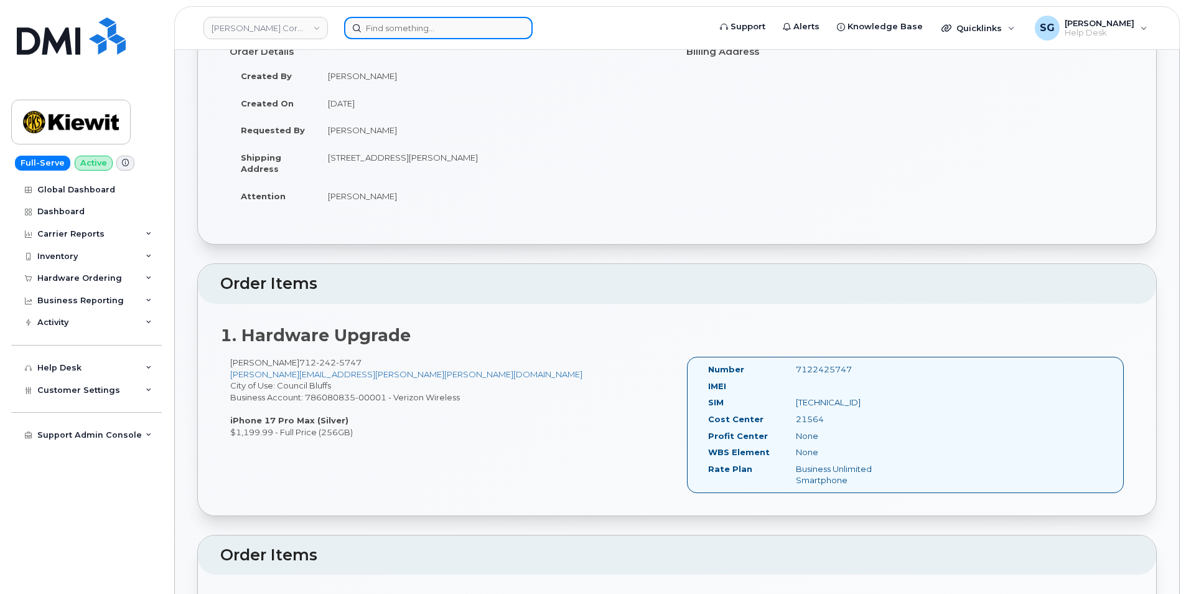
click at [387, 24] on input at bounding box center [438, 28] width 189 height 22
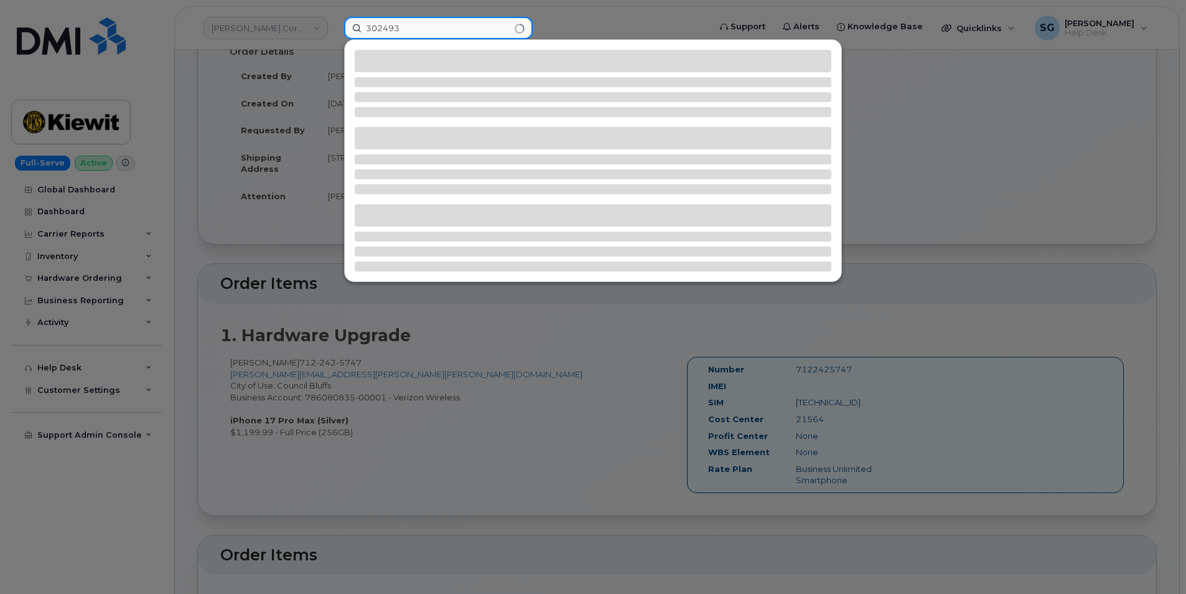
type input "302493"
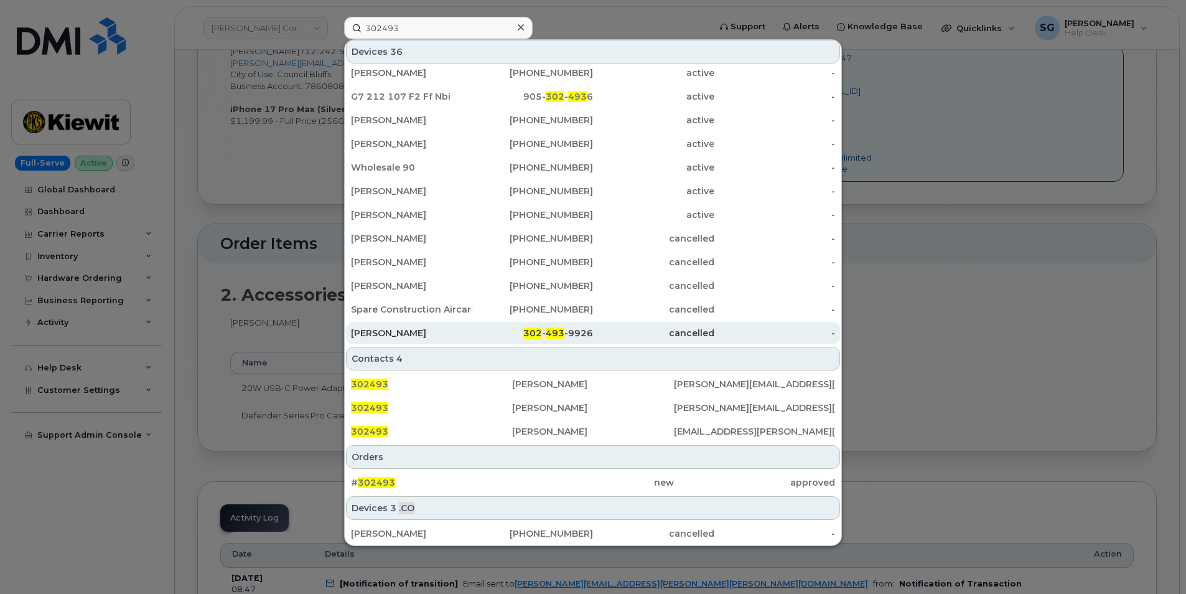
scroll to position [294, 0]
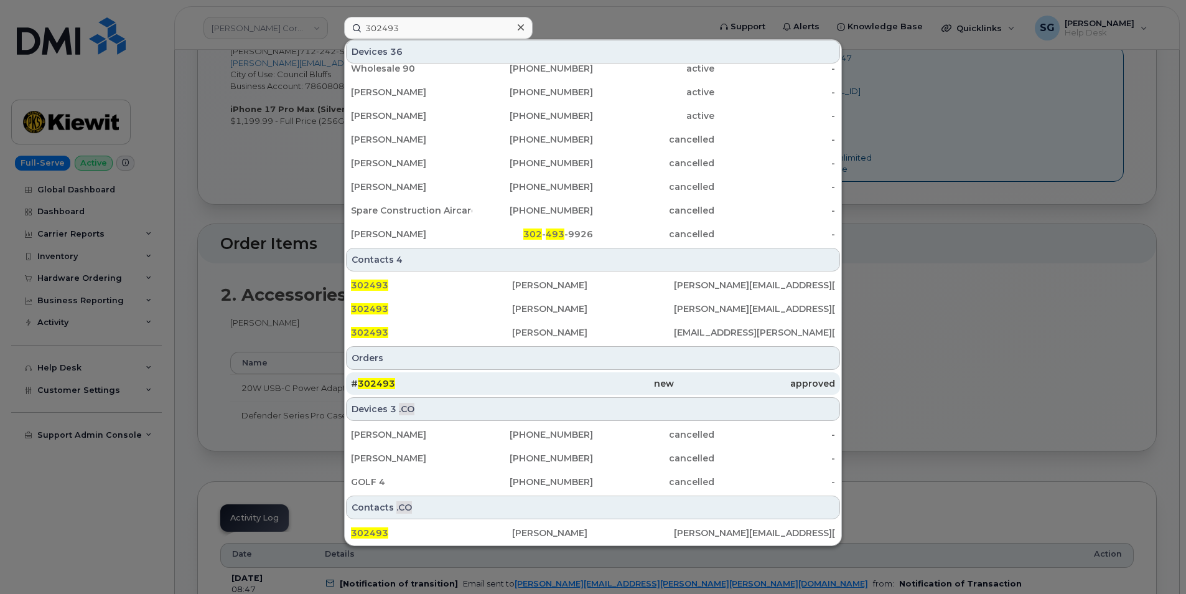
click at [484, 381] on div "# 302493" at bounding box center [431, 383] width 161 height 12
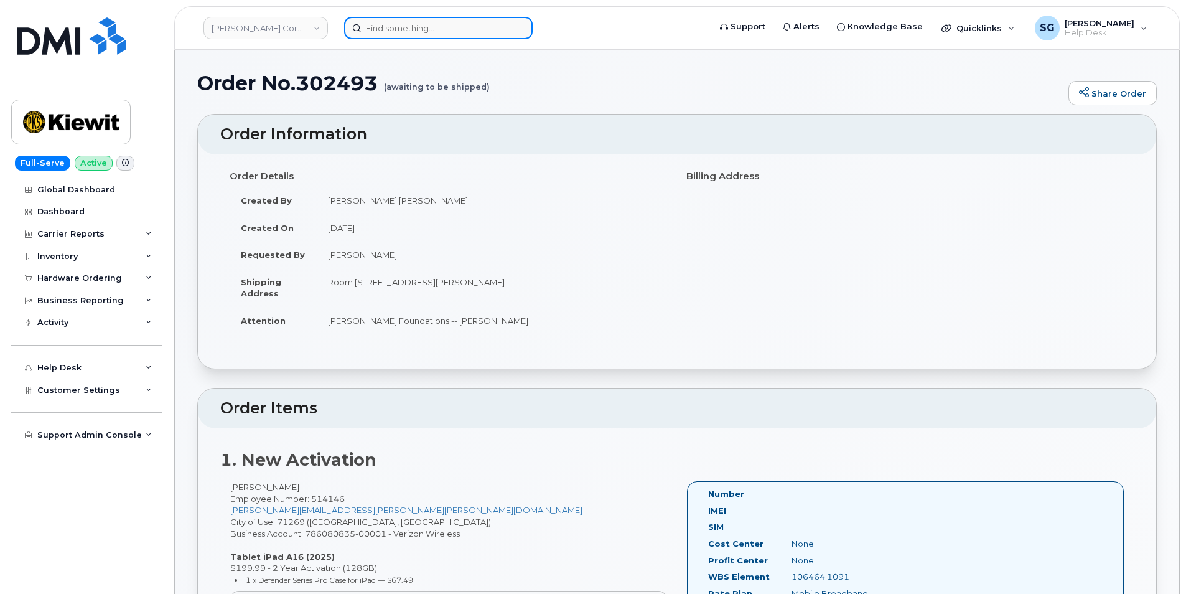
click at [378, 20] on input at bounding box center [438, 28] width 189 height 22
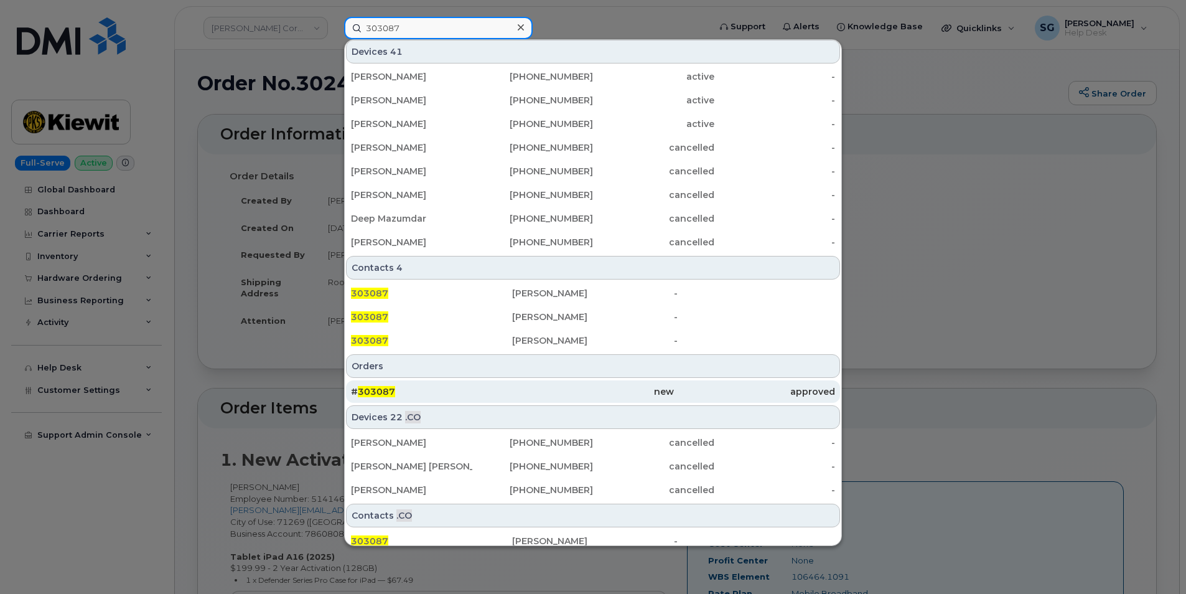
scroll to position [294, 0]
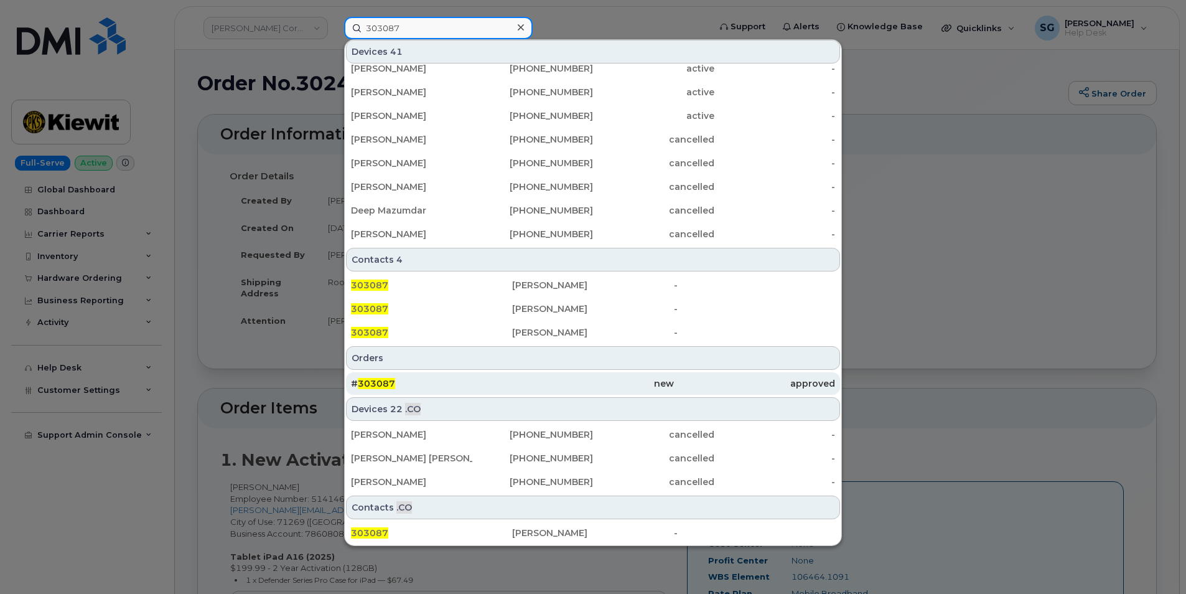
type input "303087"
click at [438, 380] on div "# 303087" at bounding box center [431, 383] width 161 height 12
click at [423, 385] on div "# 303087" at bounding box center [431, 383] width 161 height 12
click at [394, 374] on div "# 303087" at bounding box center [431, 383] width 161 height 22
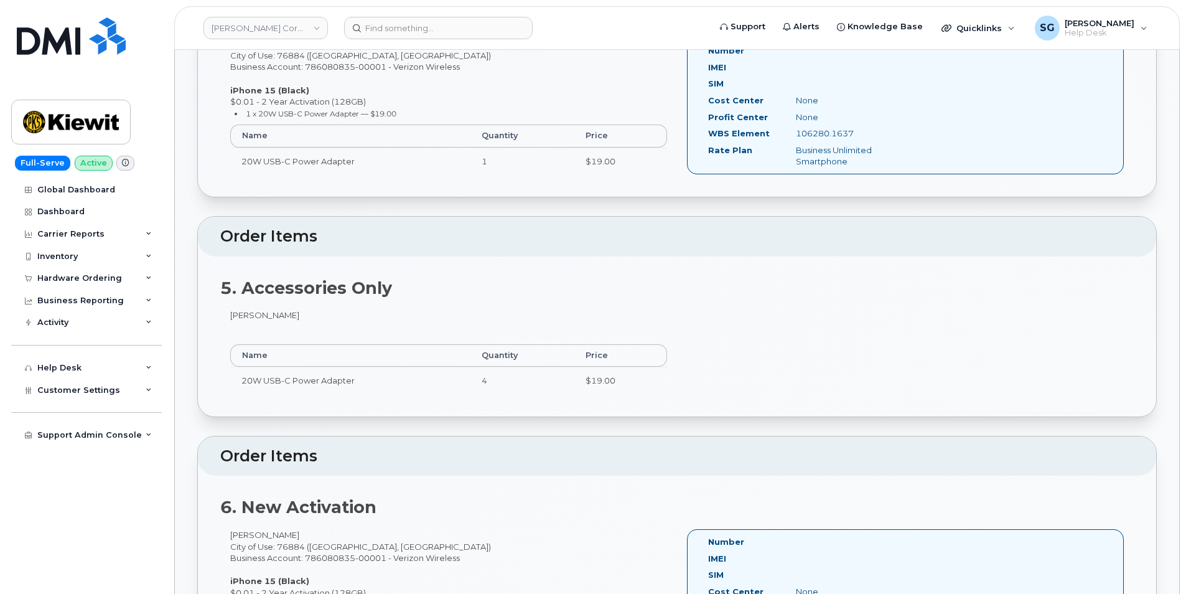
scroll to position [1369, 0]
